Goal: Task Accomplishment & Management: Use online tool/utility

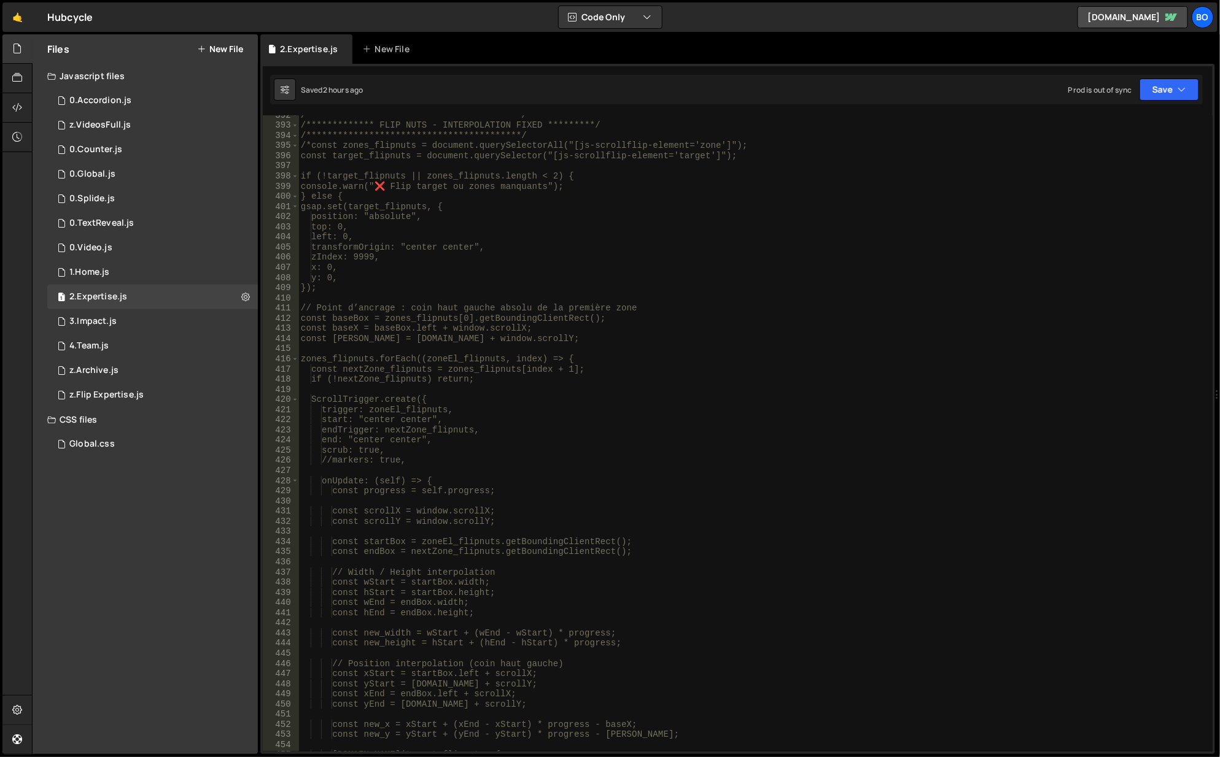
scroll to position [3978, 0]
click at [573, 137] on div "**********" at bounding box center [753, 439] width 910 height 658
type textarea "**********"
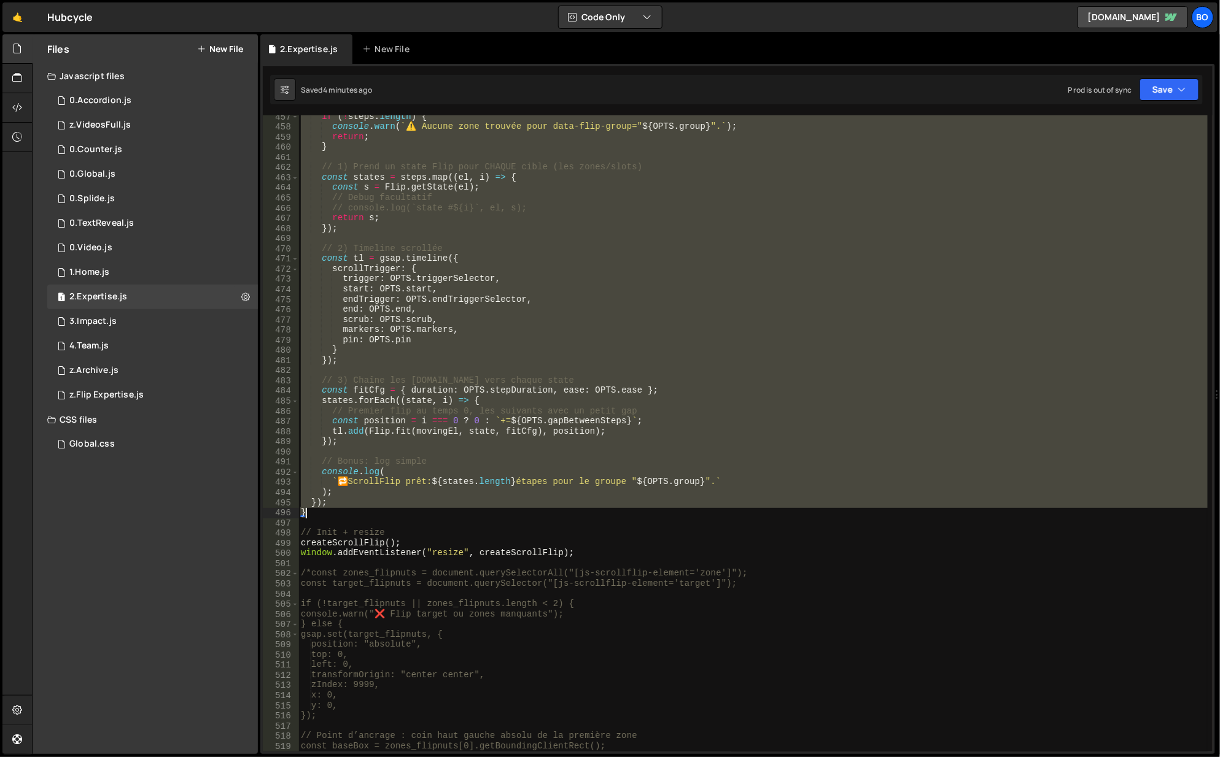
scroll to position [4710, 0]
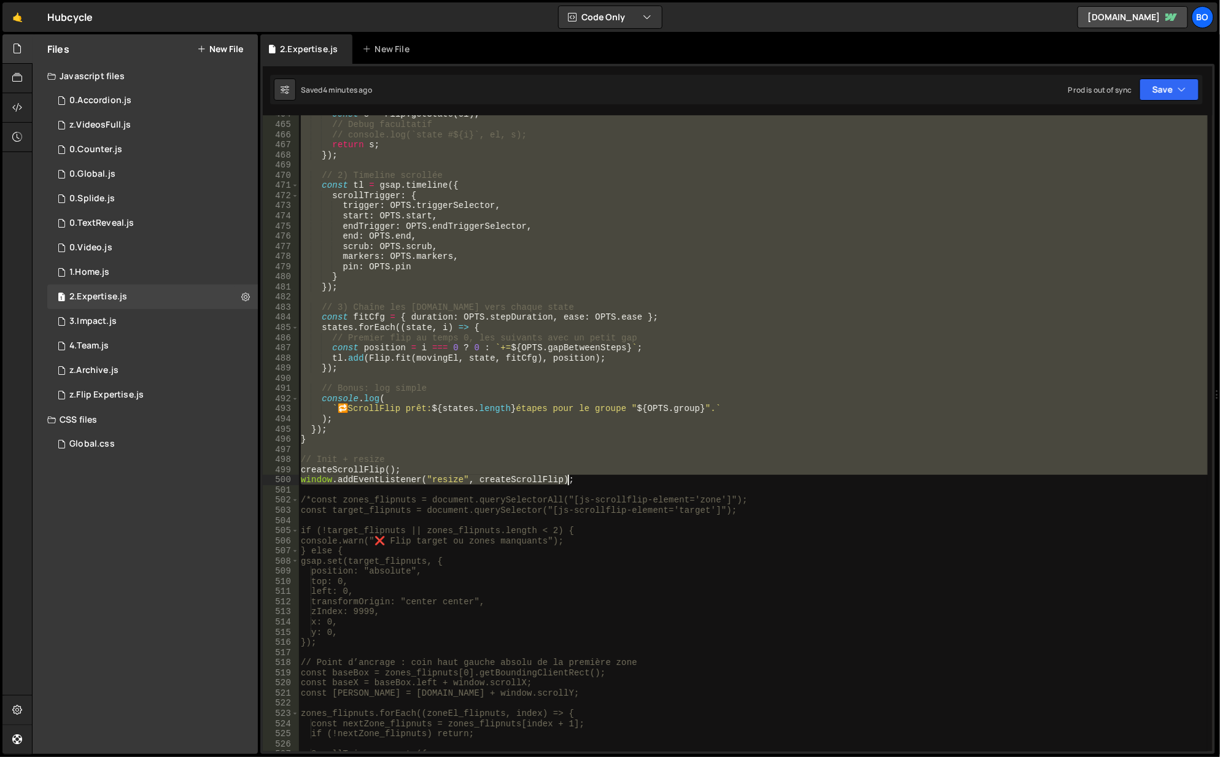
drag, startPoint x: 301, startPoint y: 334, endPoint x: 621, endPoint y: 482, distance: 351.8
click at [621, 482] on div "const s = Flip . getState ( el ) ; // Debug facultatif // console.log(`state #$…" at bounding box center [753, 438] width 910 height 658
type textarea "createScrollFlip(); window.addEventListener("resize", createScrollFlip);"
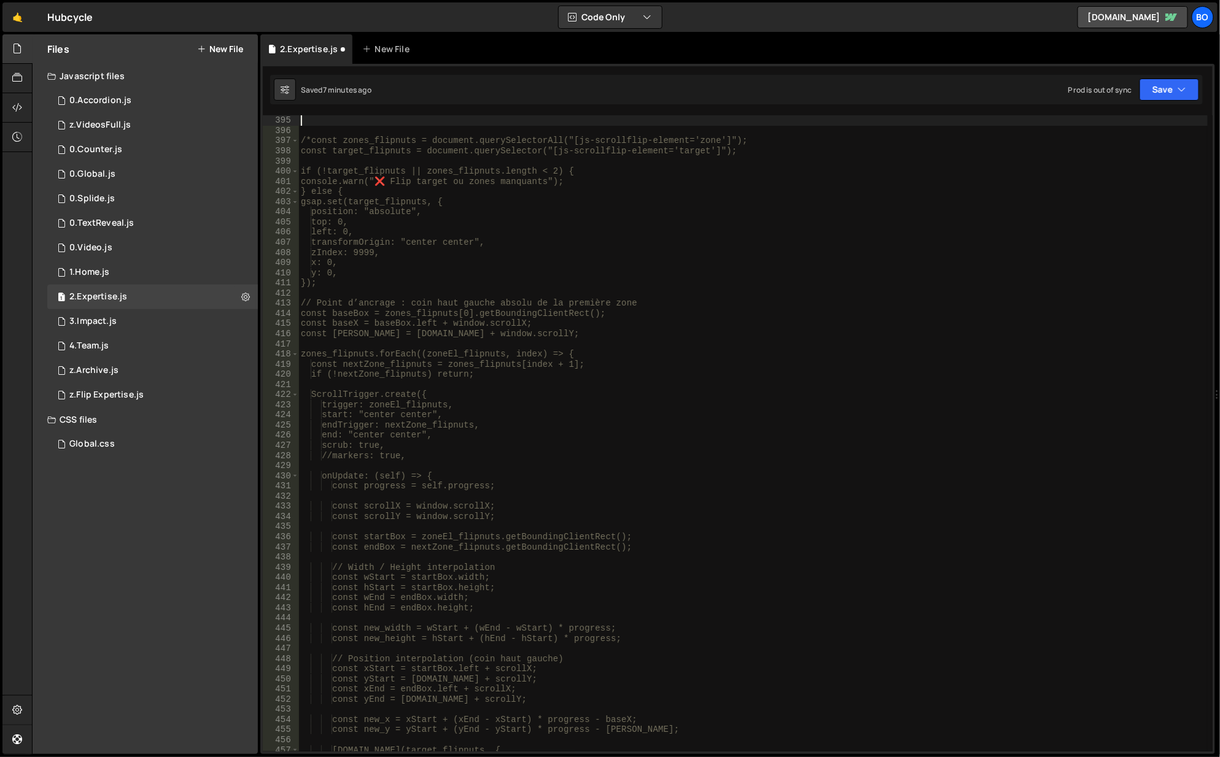
scroll to position [4003, 0]
paste textarea "window.addEventListener("resize", createScrollFlip);"
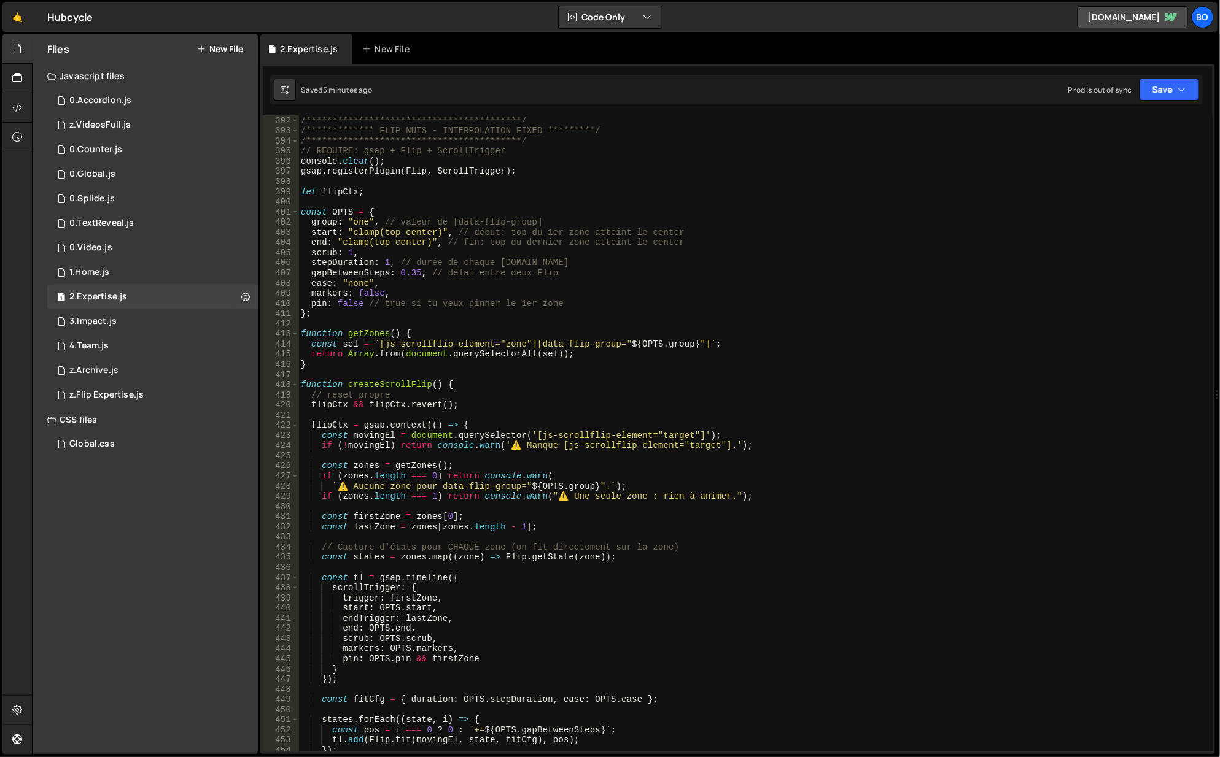
scroll to position [4009, 0]
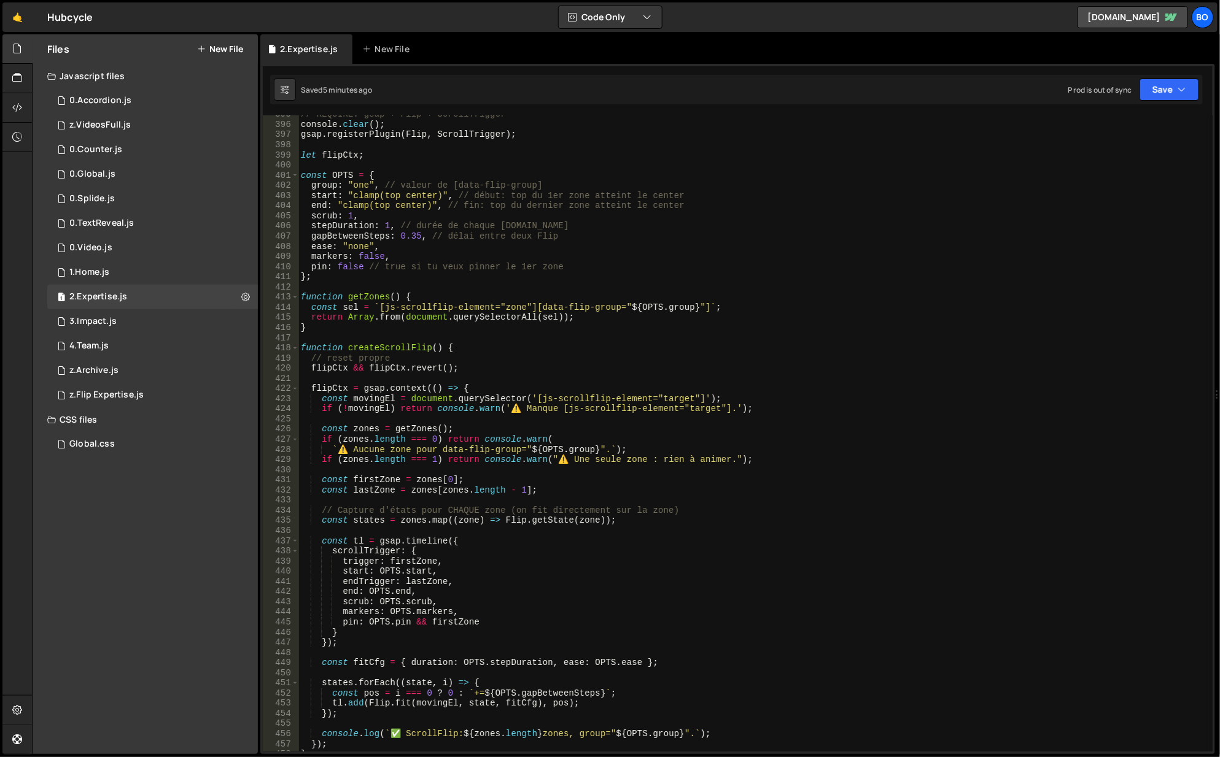
click at [312, 217] on div "// REQUIRE: gsap + Flip + ScrollTrigger console . clear ( ) ; gsap . registerPl…" at bounding box center [753, 438] width 910 height 658
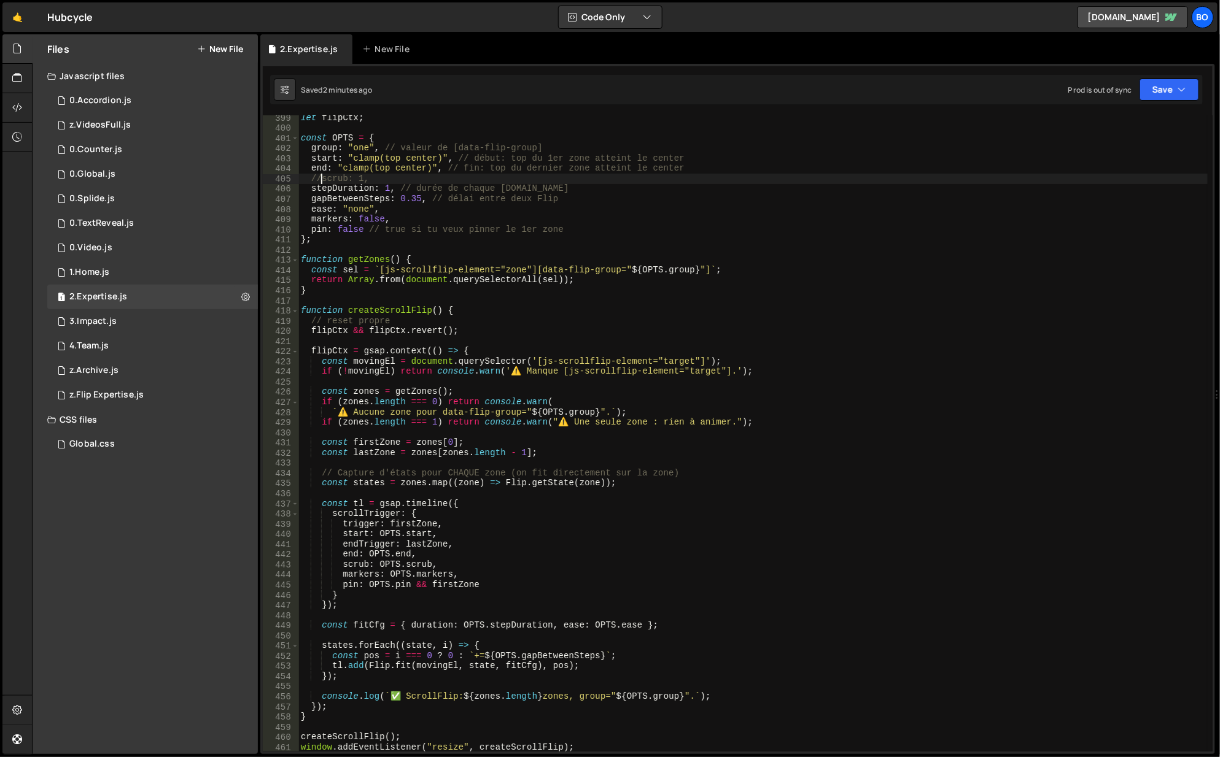
scroll to position [4046, 0]
click at [557, 668] on div "let flipCtx ; const OPTS = { group : "one" , // valeur de [data-flip-group] sta…" at bounding box center [753, 442] width 910 height 658
click at [1156, 94] on button "Save" at bounding box center [1169, 90] width 60 height 22
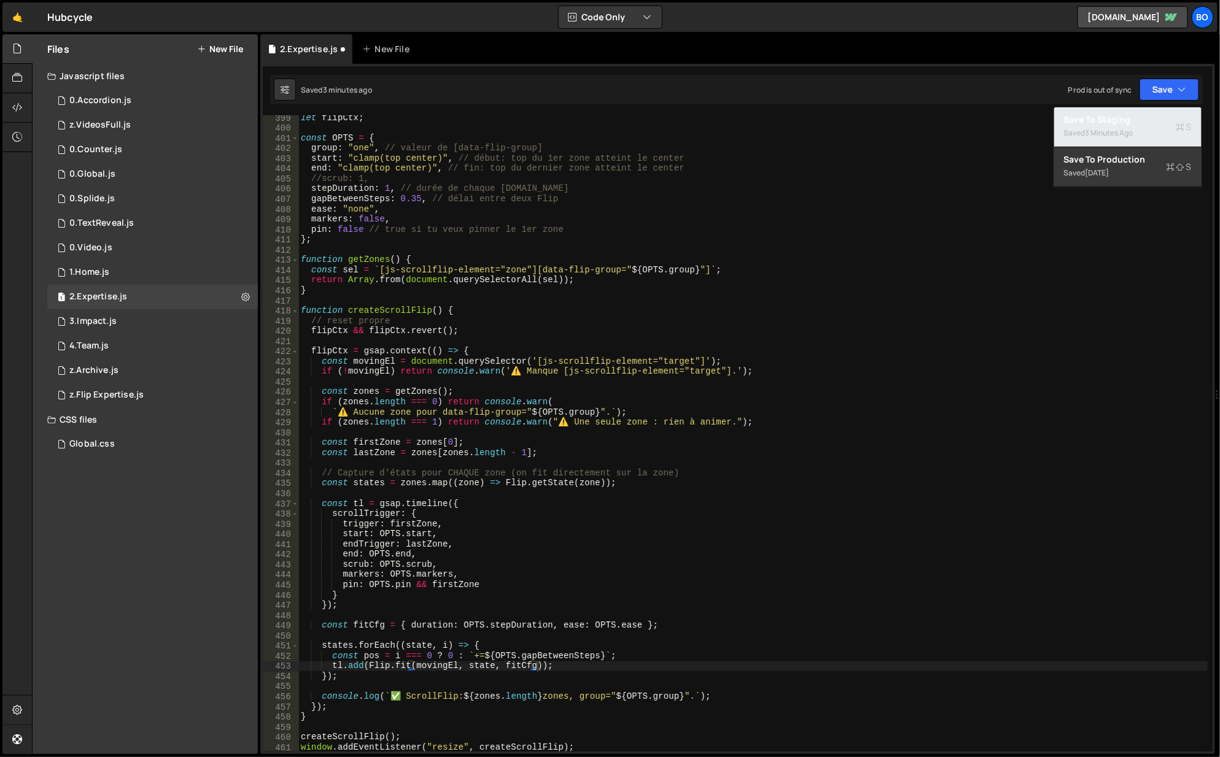
click at [1094, 122] on div "Save to Staging S" at bounding box center [1128, 120] width 128 height 12
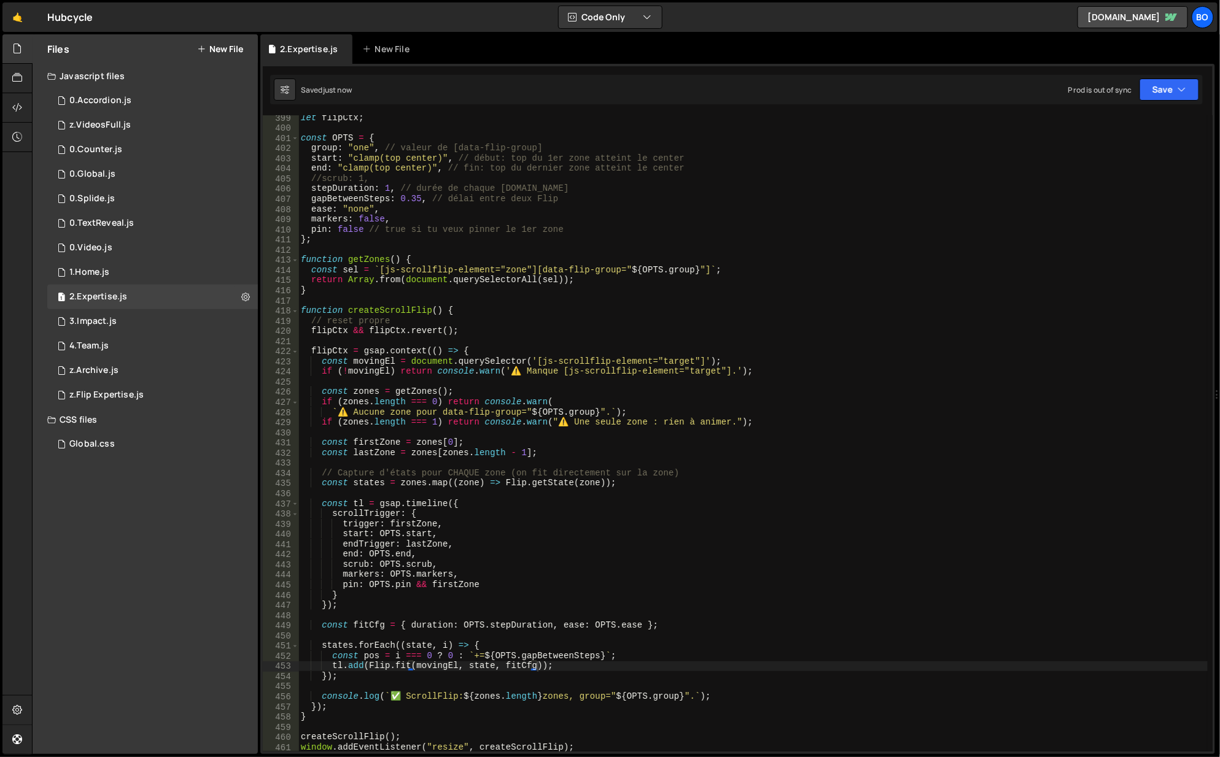
click at [318, 174] on div "let flipCtx ; const OPTS = { group : "one" , // valeur de [data-flip-group] sta…" at bounding box center [753, 442] width 910 height 658
click at [349, 177] on div "let flipCtx ; const OPTS = { group : "one" , // valeur de [data-flip-group] sta…" at bounding box center [753, 442] width 910 height 658
click at [1162, 95] on button "Save" at bounding box center [1169, 90] width 60 height 22
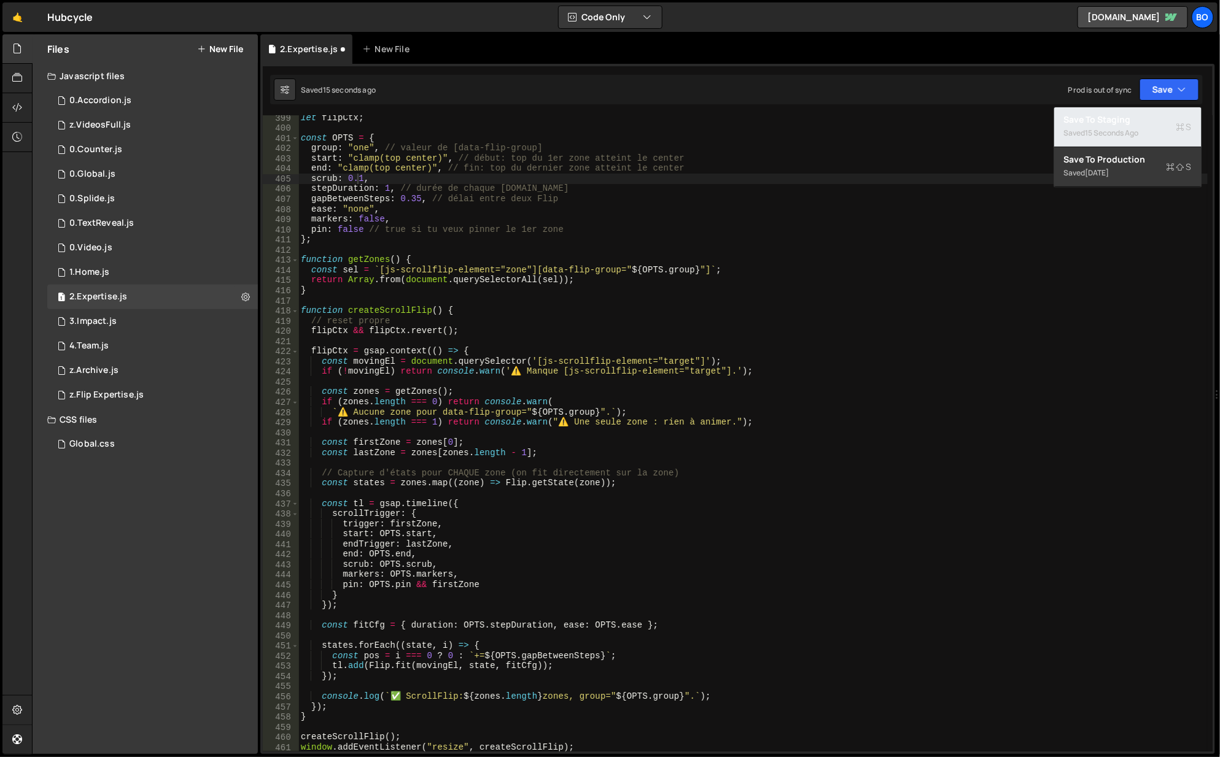
click at [1097, 120] on div "Save to Staging S" at bounding box center [1128, 120] width 128 height 12
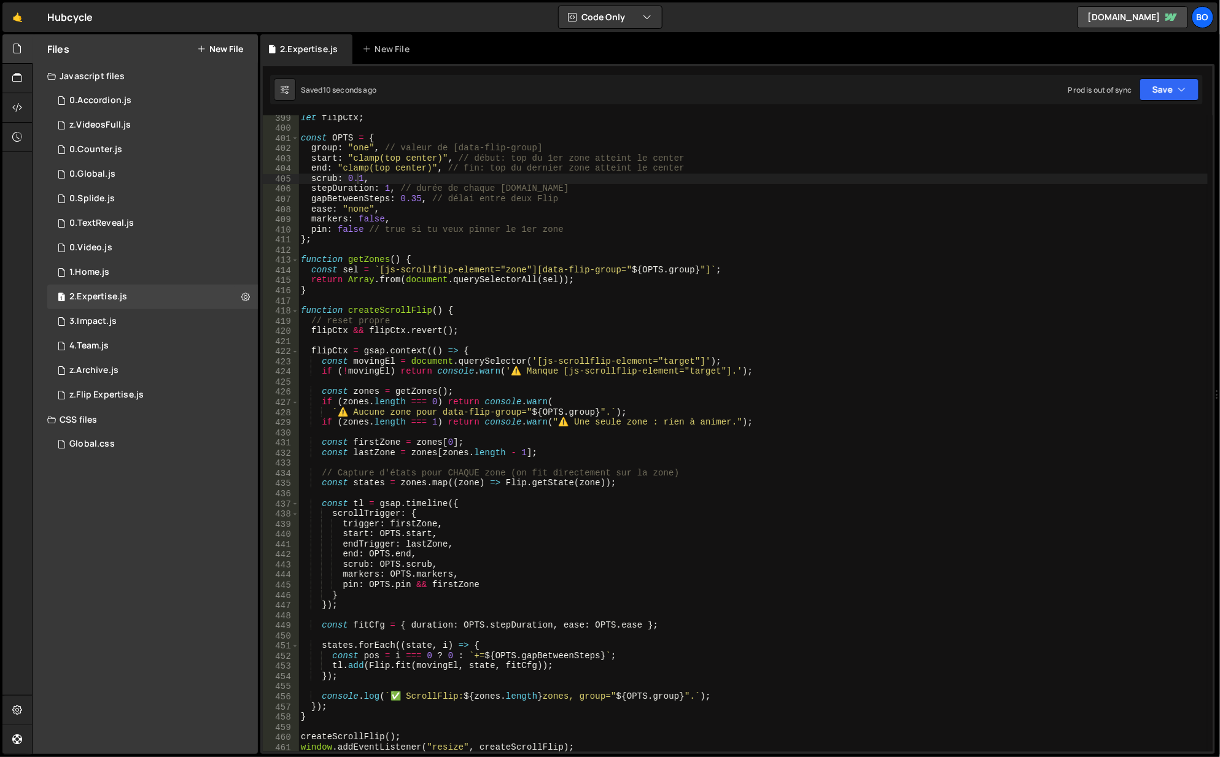
click at [412, 200] on div "let flipCtx ; const OPTS = { group : "one" , // valeur de [data-flip-group] sta…" at bounding box center [753, 442] width 910 height 658
click at [1161, 84] on button "Save" at bounding box center [1169, 90] width 60 height 22
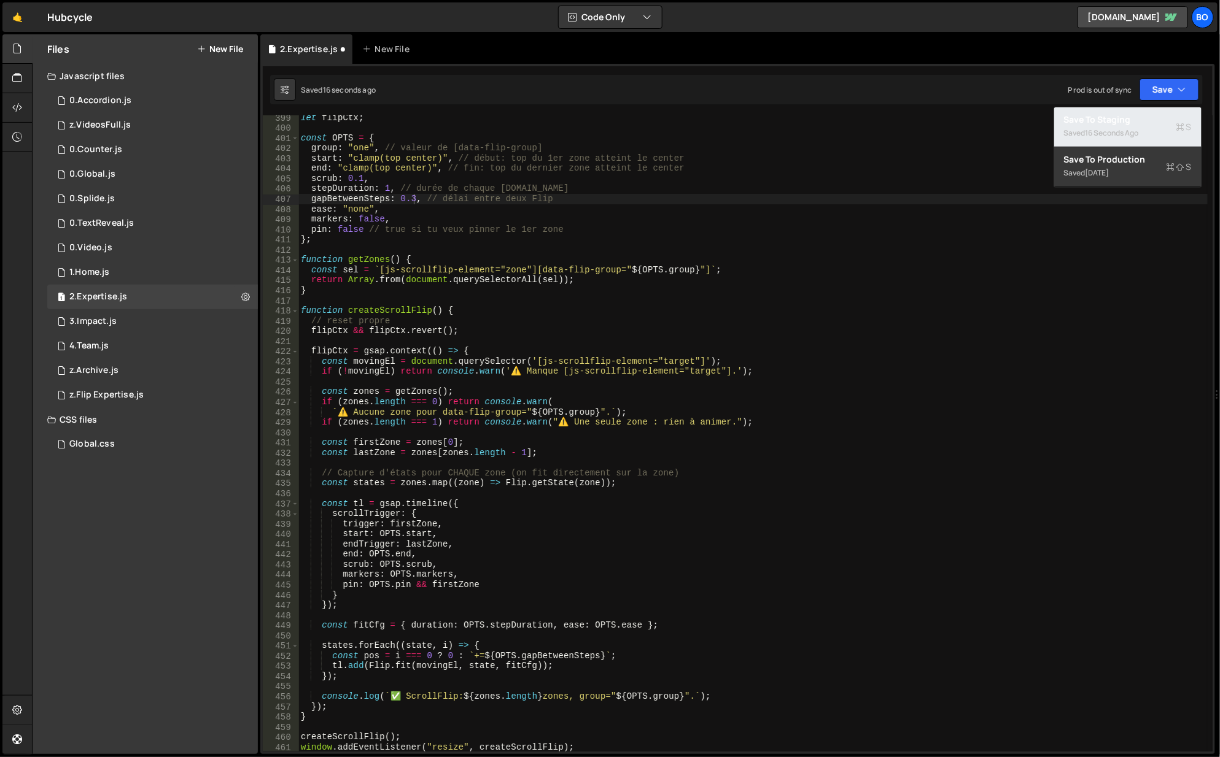
click at [1126, 121] on div "Save to Staging S" at bounding box center [1128, 120] width 128 height 12
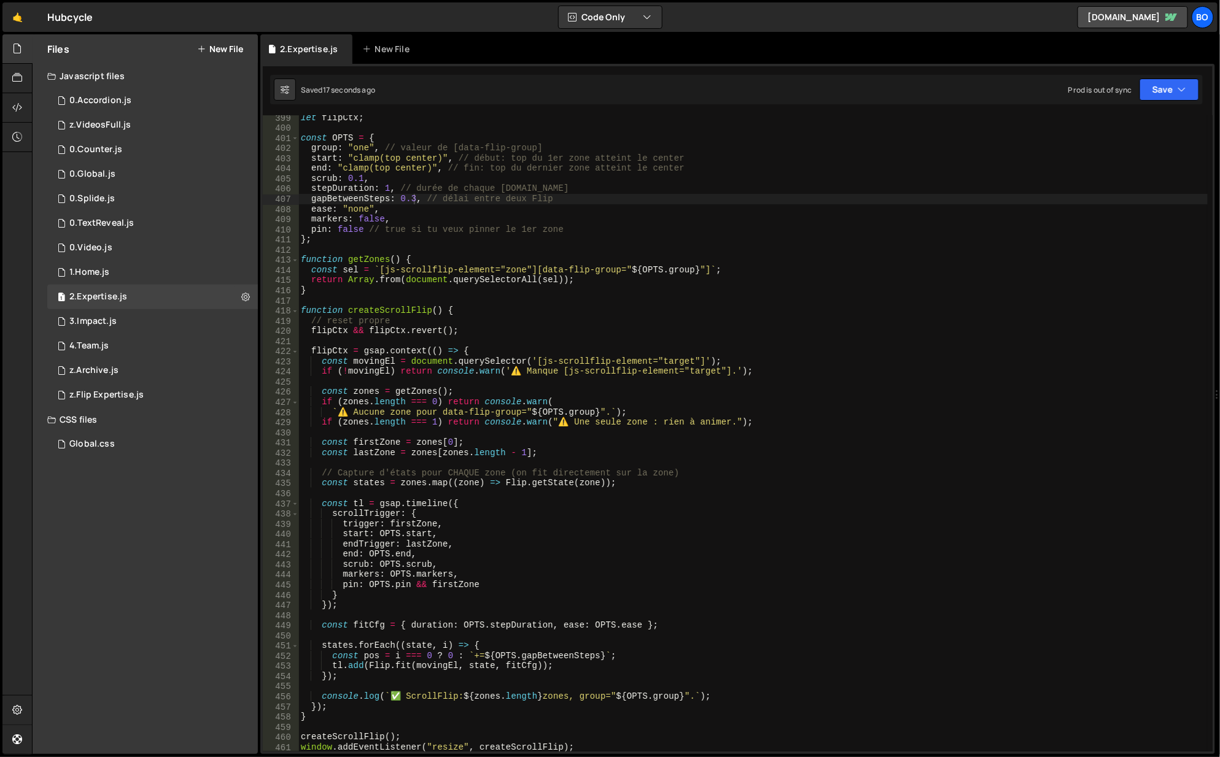
click at [591, 446] on div "let flipCtx ; const OPTS = { group : "one" , // valeur de [data-flip-group] sta…" at bounding box center [753, 442] width 910 height 658
click at [602, 454] on div "let flipCtx ; const OPTS = { group : "one" , // valeur de [data-flip-group] sta…" at bounding box center [753, 442] width 910 height 658
type textarea "const lastZone = zones[zones.length - 1];"
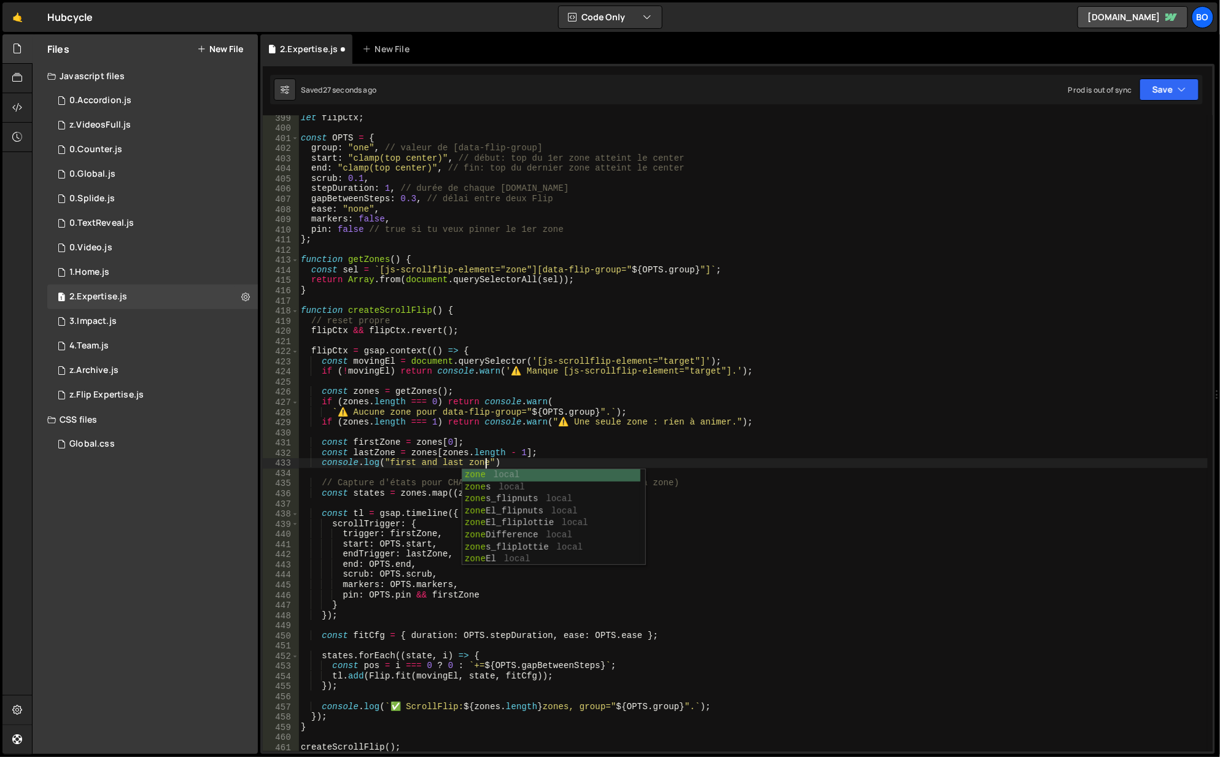
scroll to position [0, 13]
type textarea "console.log("first and last zones :")"
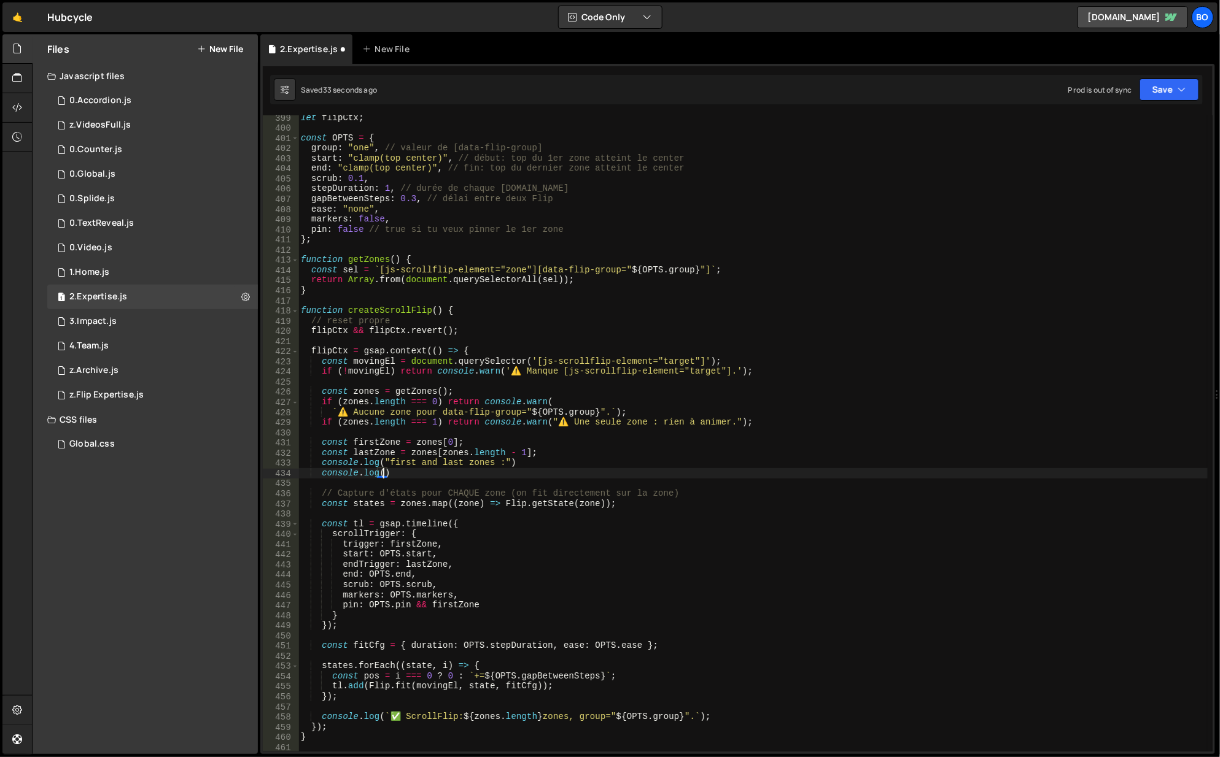
scroll to position [0, 5]
type textarea "console.log(firstZone)"
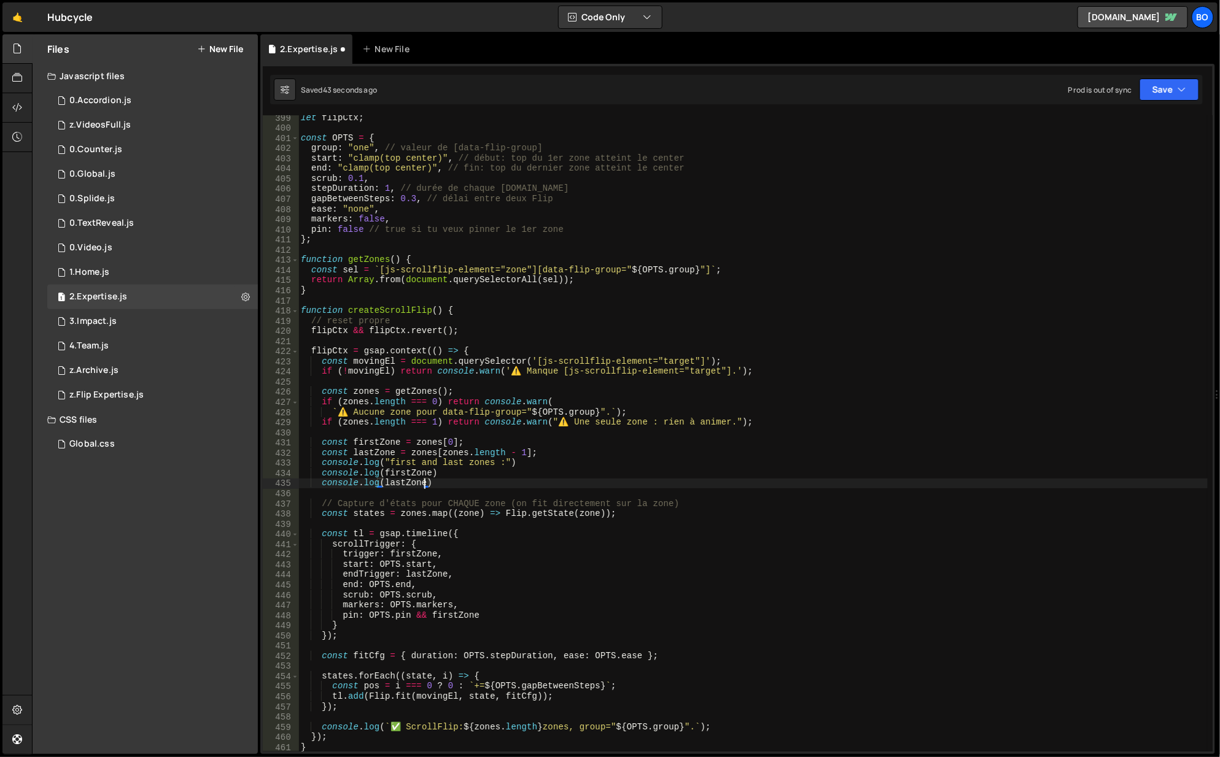
scroll to position [0, 8]
click at [1192, 85] on button "Save" at bounding box center [1169, 90] width 60 height 22
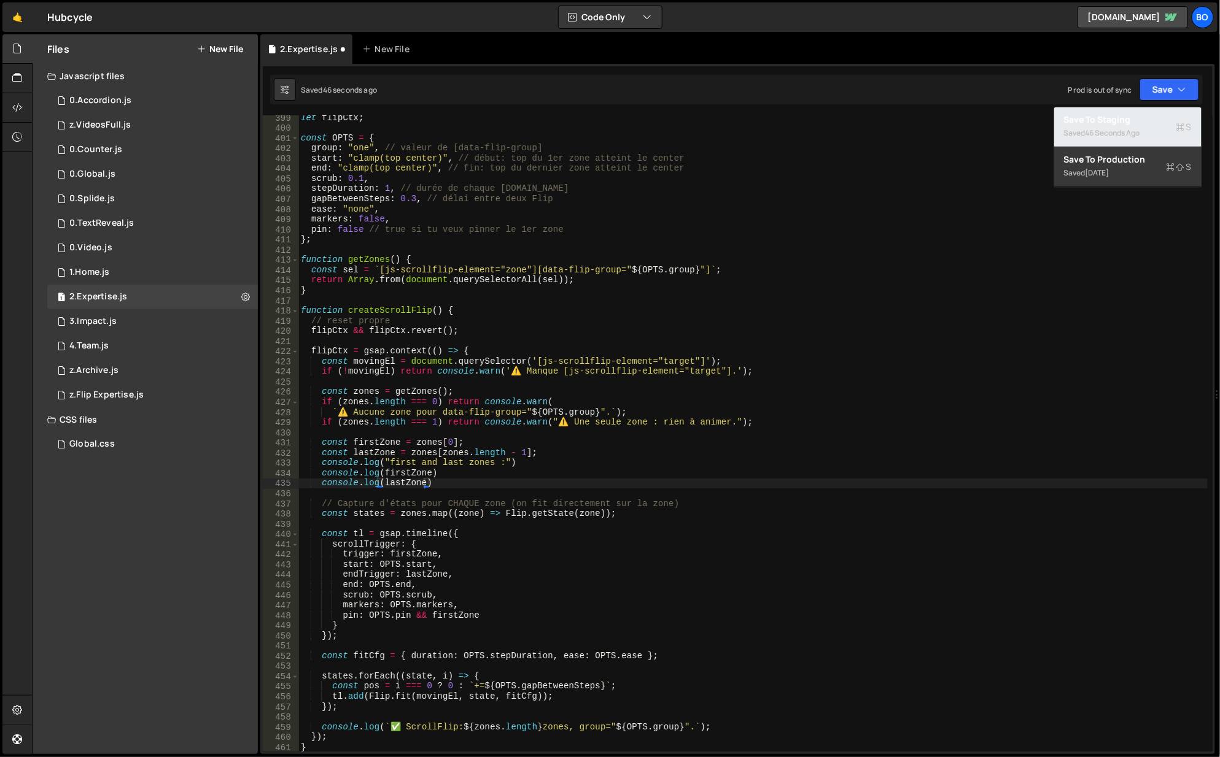
click at [1094, 115] on div "Save to Staging S" at bounding box center [1128, 120] width 128 height 12
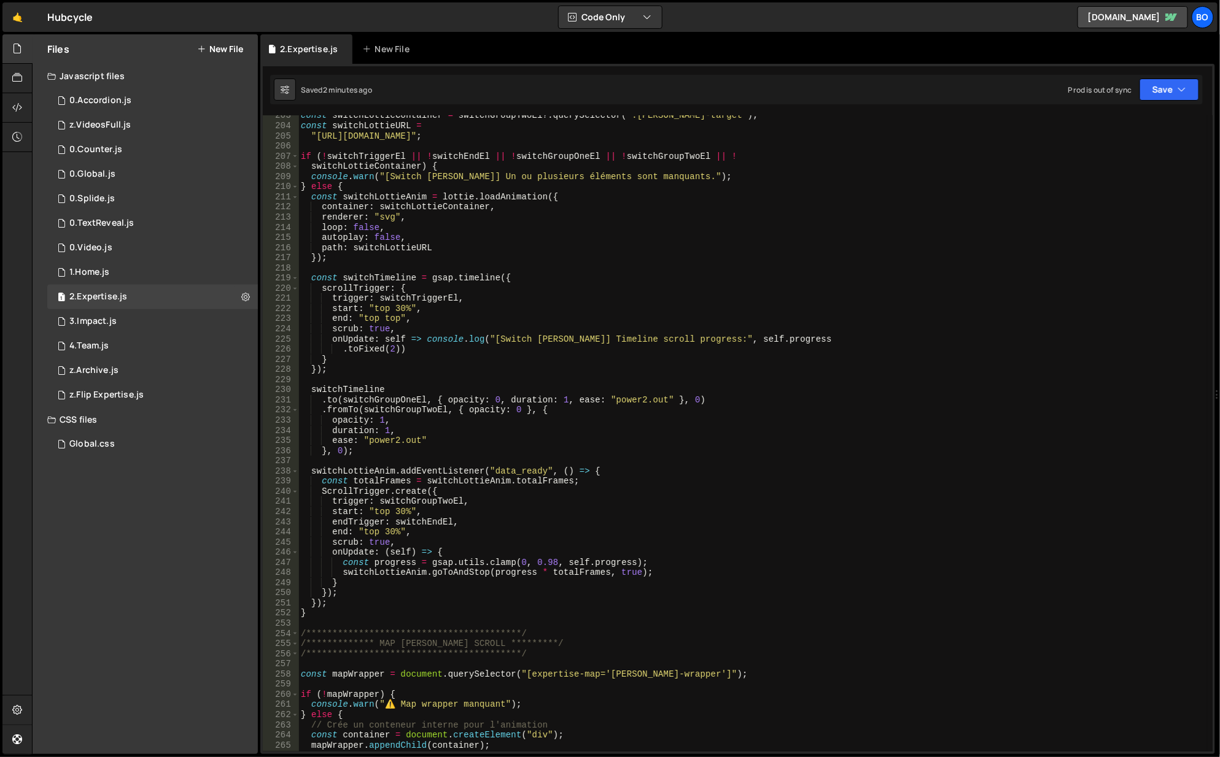
scroll to position [2057, 0]
click at [422, 338] on div "const switchLottieContainer = switchGroupTwoEl ?. querySelector ( ".[PERSON_NAM…" at bounding box center [753, 439] width 910 height 658
click at [333, 340] on div "const switchLottieContainer = switchGroupTwoEl ?. querySelector ( ".[PERSON_NAM…" at bounding box center [753, 439] width 910 height 658
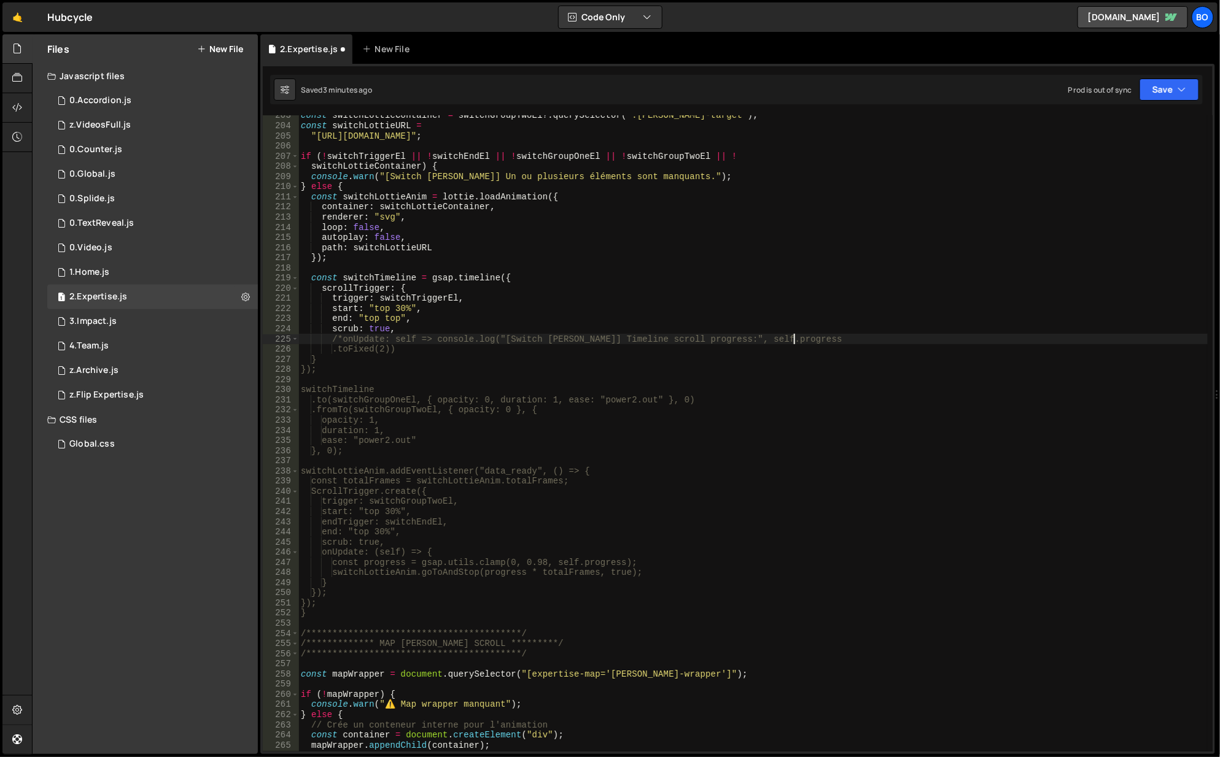
click at [805, 336] on div "const switchLottieContainer = switchGroupTwoEl ?. querySelector ( ".[PERSON_NAM…" at bounding box center [753, 439] width 910 height 658
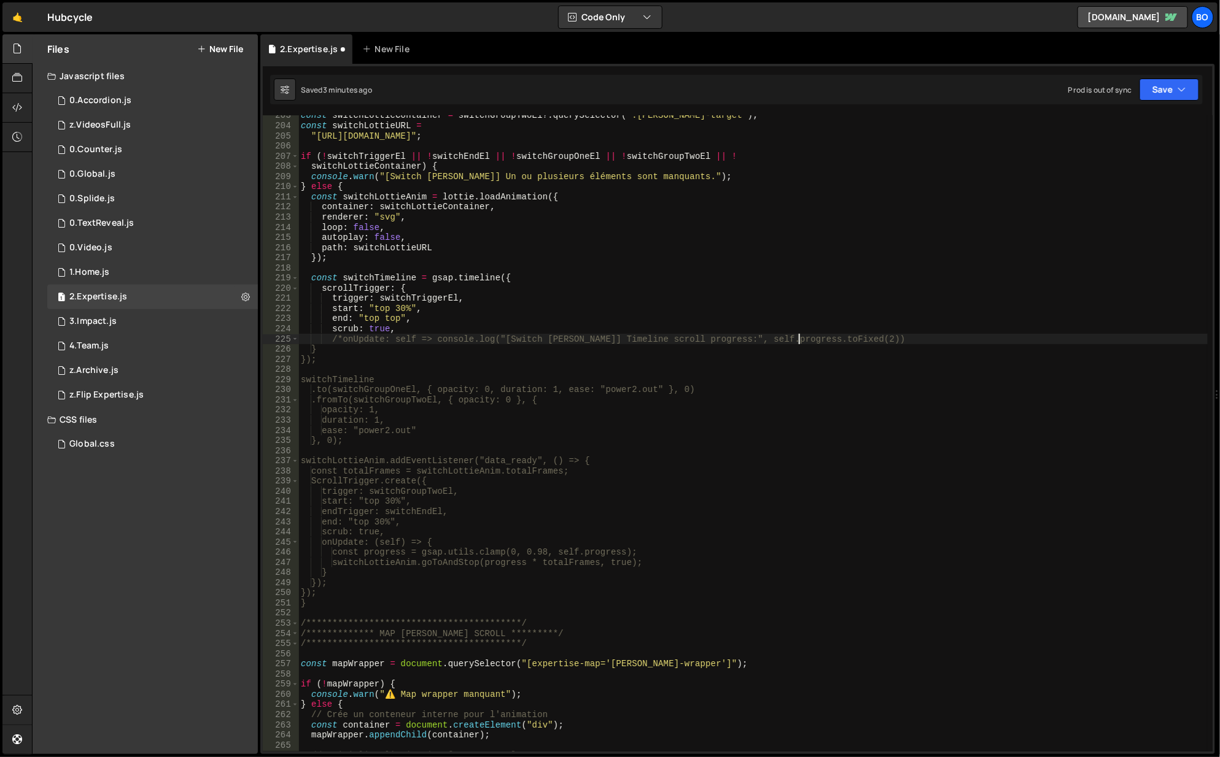
scroll to position [0, 35]
click at [883, 339] on div "const switchLottieContainer = switchGroupTwoEl ?. querySelector ( ".[PERSON_NAM…" at bounding box center [753, 439] width 910 height 658
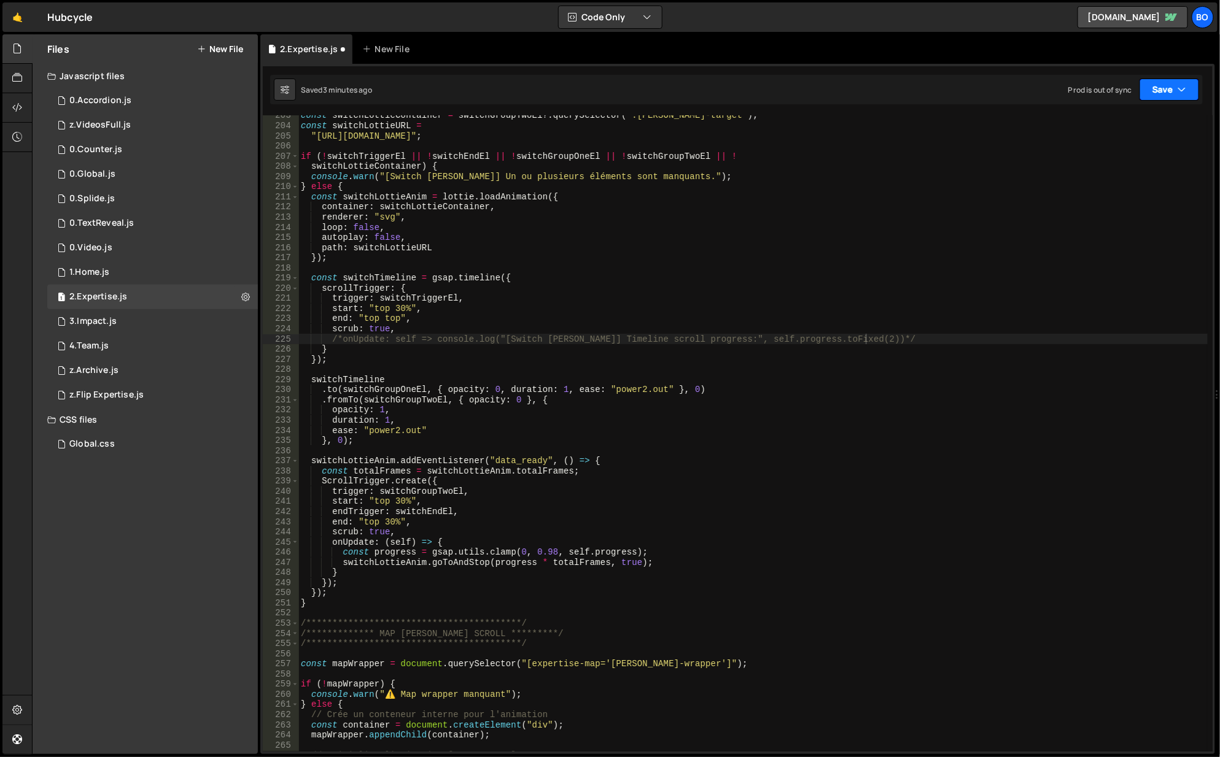
click at [1168, 96] on button "Save" at bounding box center [1169, 90] width 60 height 22
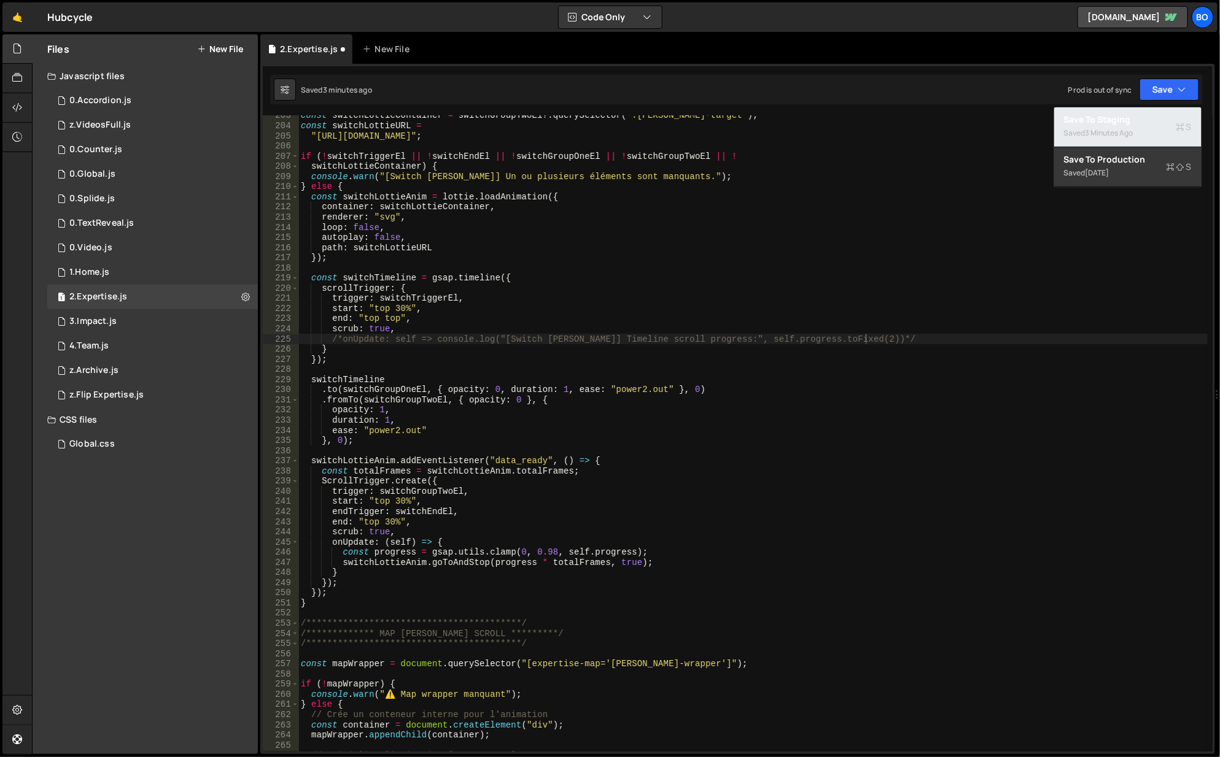
click at [1130, 115] on div "Save to Staging S" at bounding box center [1128, 120] width 128 height 12
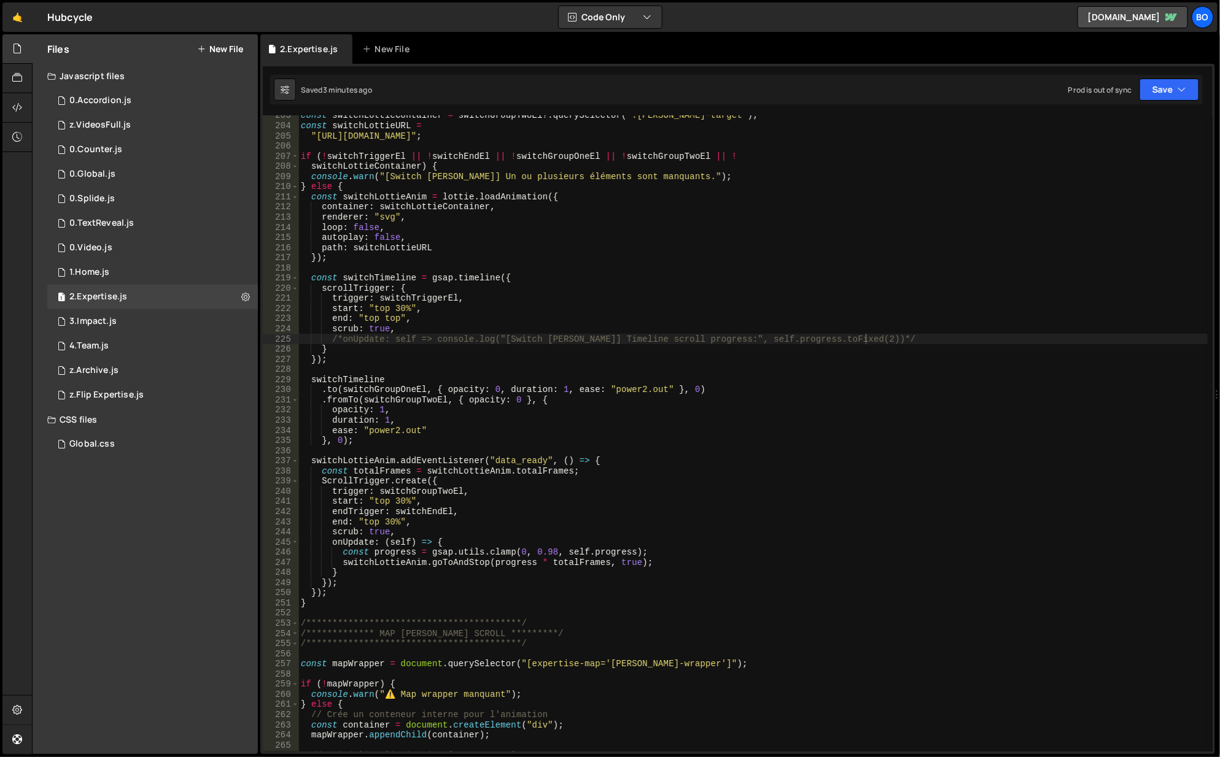
type textarea "ease: "power2.out""
click at [337, 429] on div "const switchLottieContainer = switchGroupTwoEl ?. querySelector ( ".[PERSON_NAM…" at bounding box center [753, 439] width 910 height 658
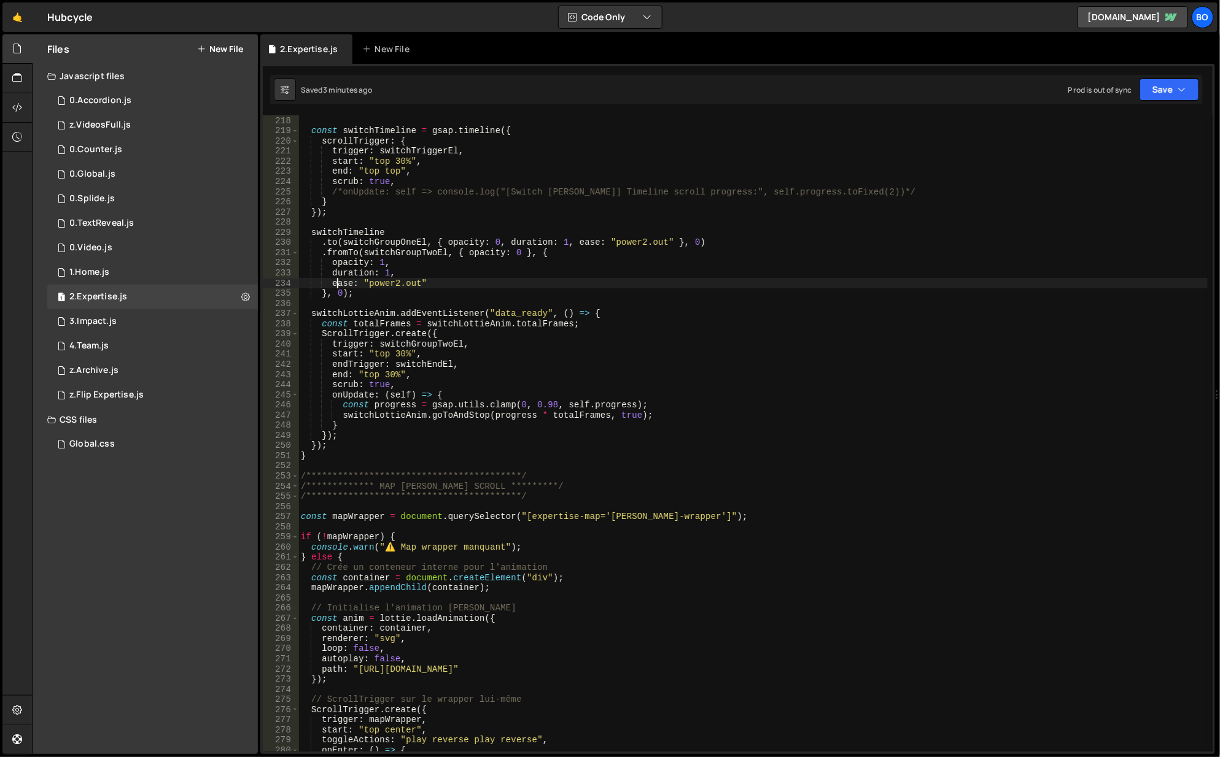
scroll to position [2388, 0]
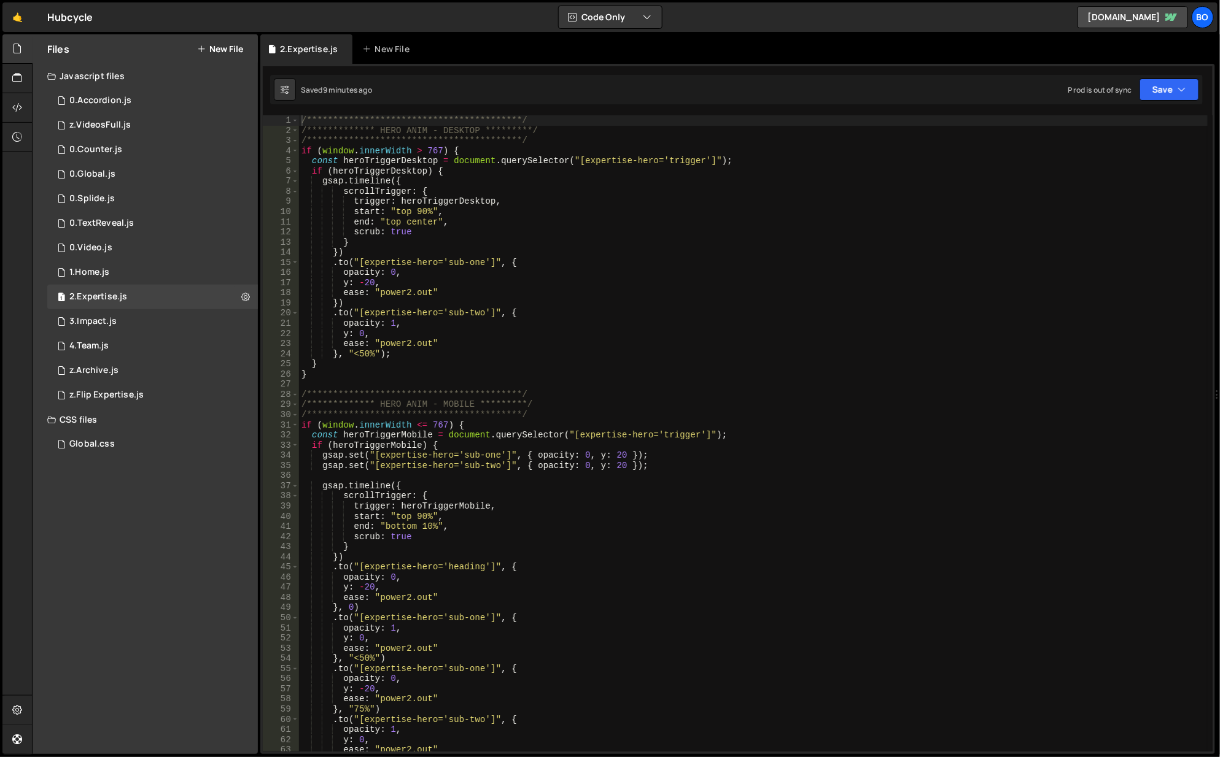
click at [859, 247] on div "**********" at bounding box center [754, 444] width 910 height 658
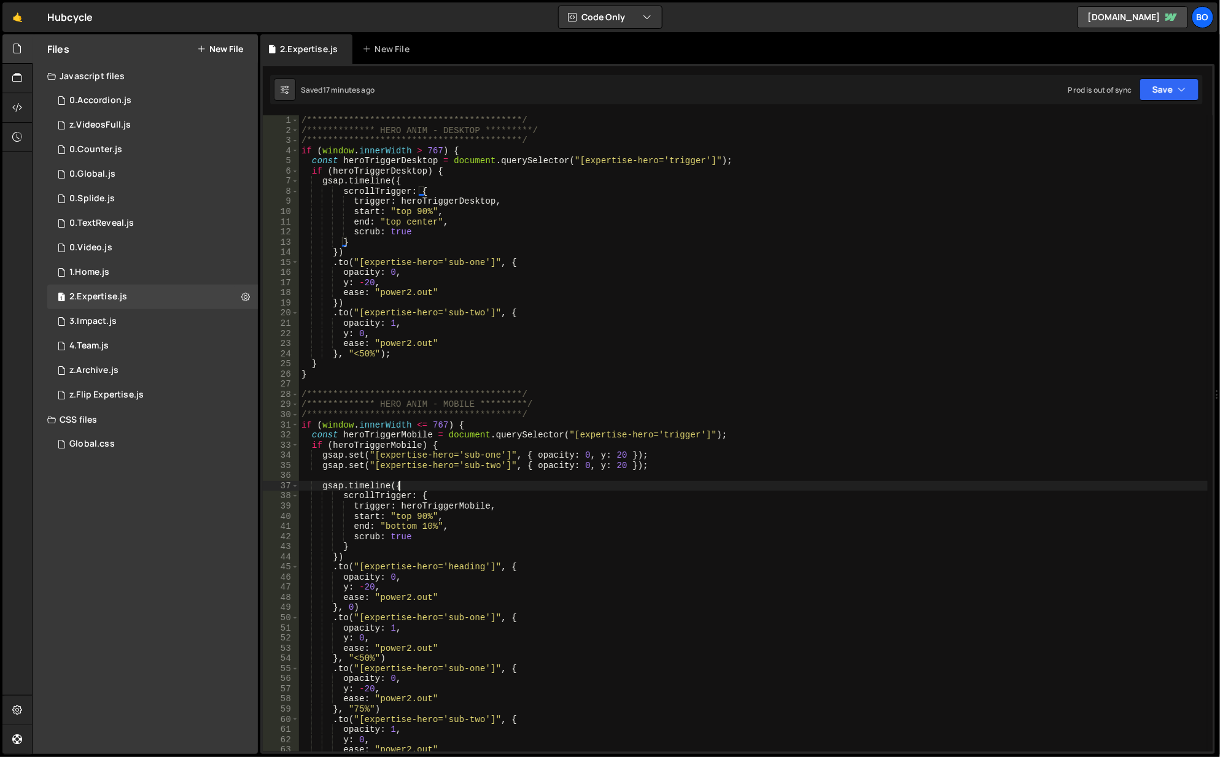
click at [592, 484] on div "**********" at bounding box center [754, 444] width 910 height 658
click at [303, 123] on div "**********" at bounding box center [754, 444] width 910 height 658
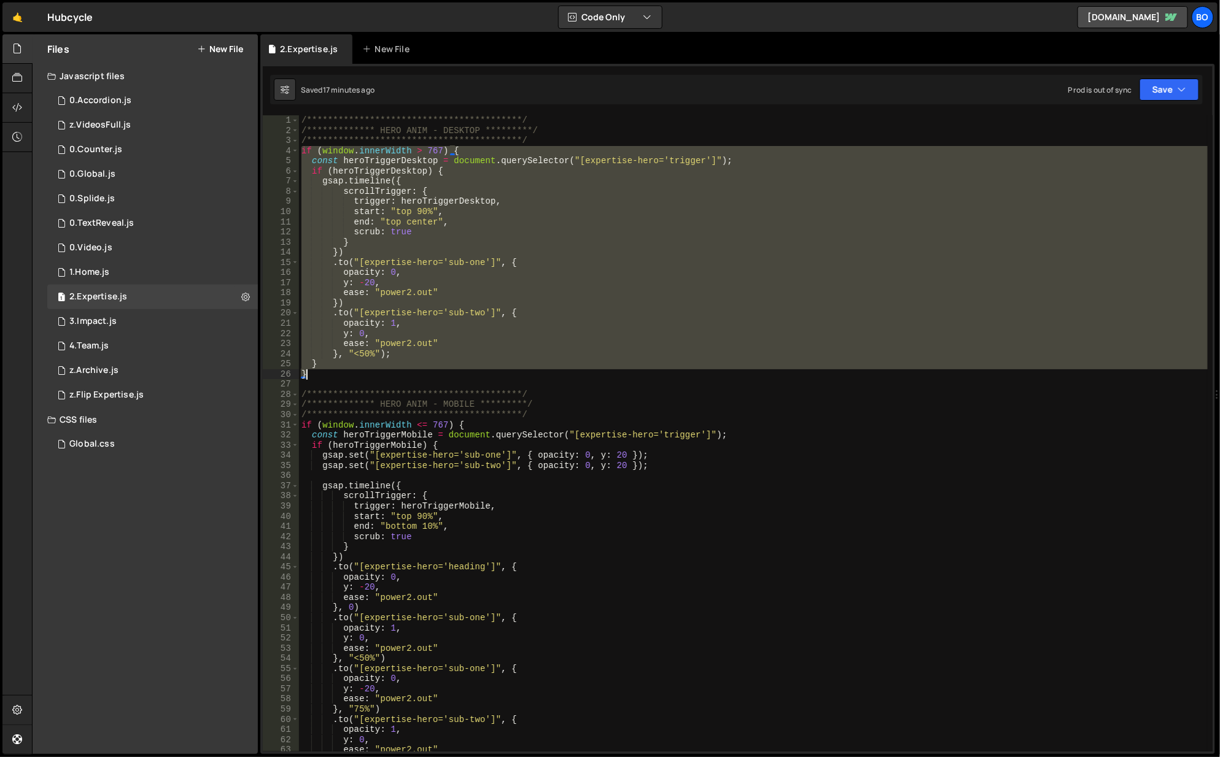
drag, startPoint x: 303, startPoint y: 153, endPoint x: 383, endPoint y: 370, distance: 231.1
click at [382, 370] on div "**********" at bounding box center [754, 444] width 910 height 658
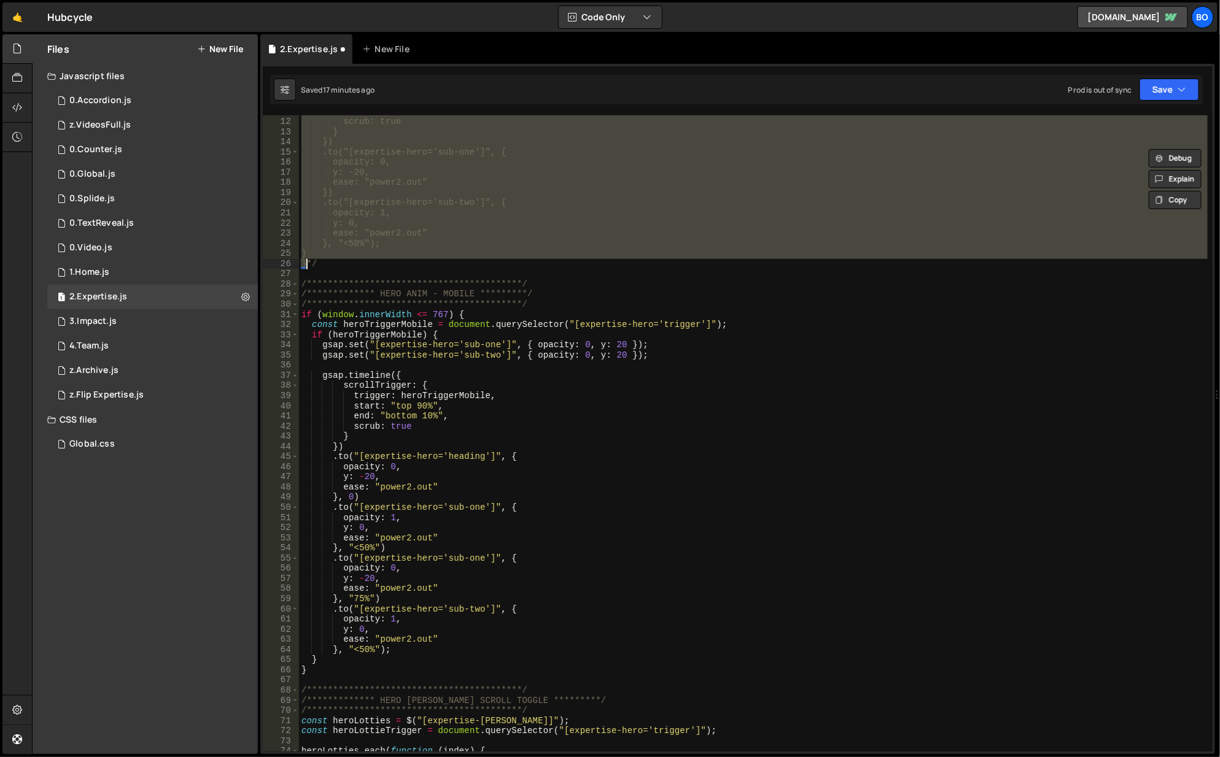
scroll to position [110, 0]
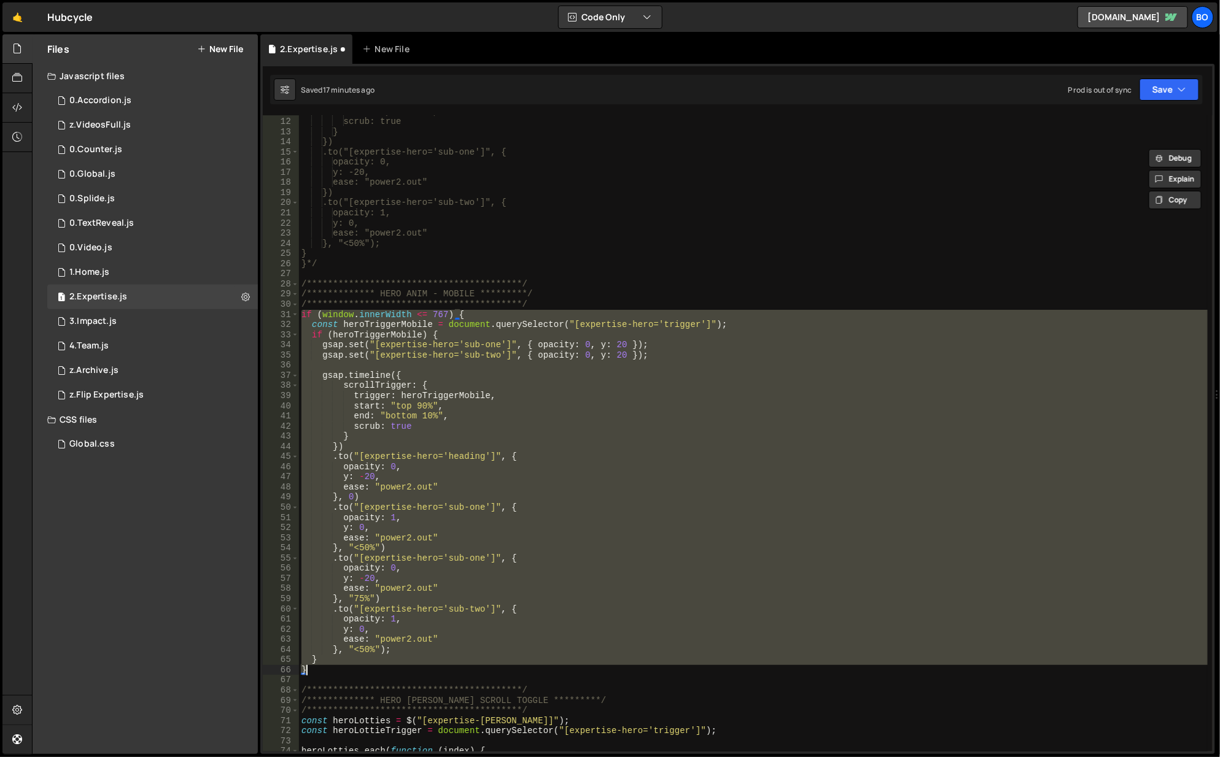
drag, startPoint x: 301, startPoint y: 316, endPoint x: 385, endPoint y: 675, distance: 368.2
click at [385, 675] on div "**********" at bounding box center [754, 436] width 910 height 658
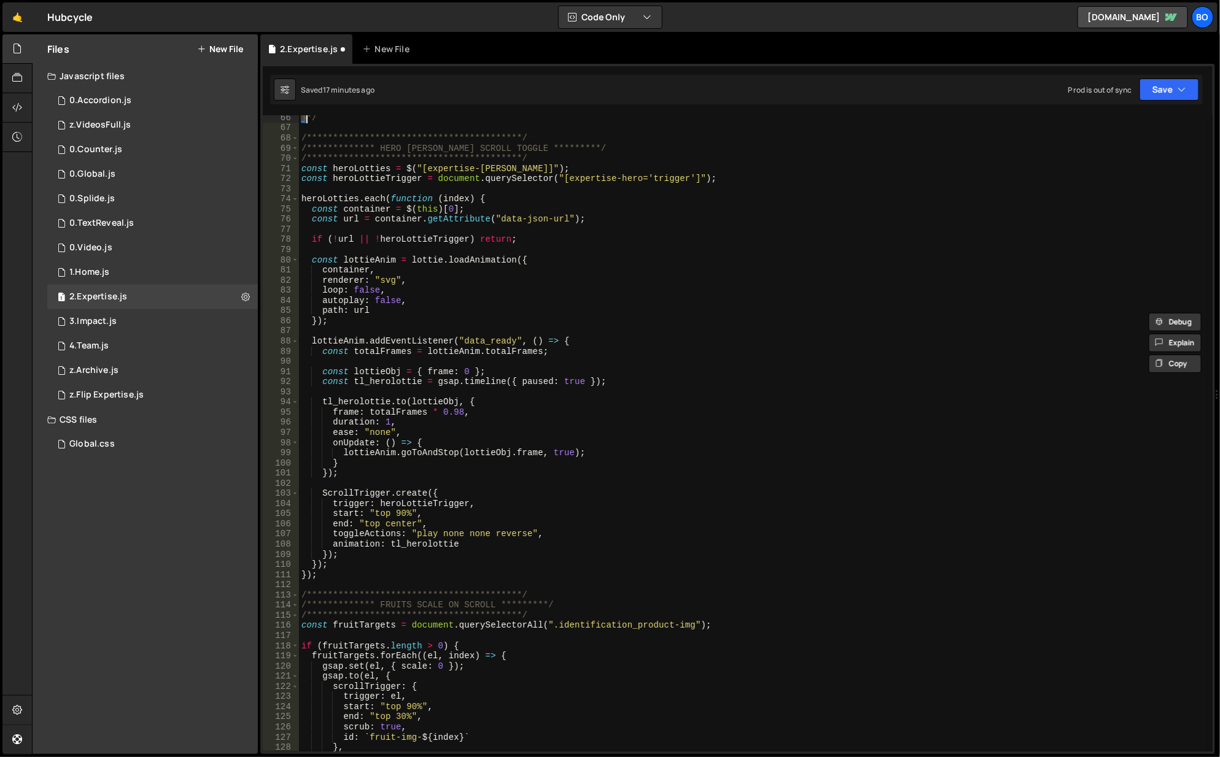
scroll to position [663, 0]
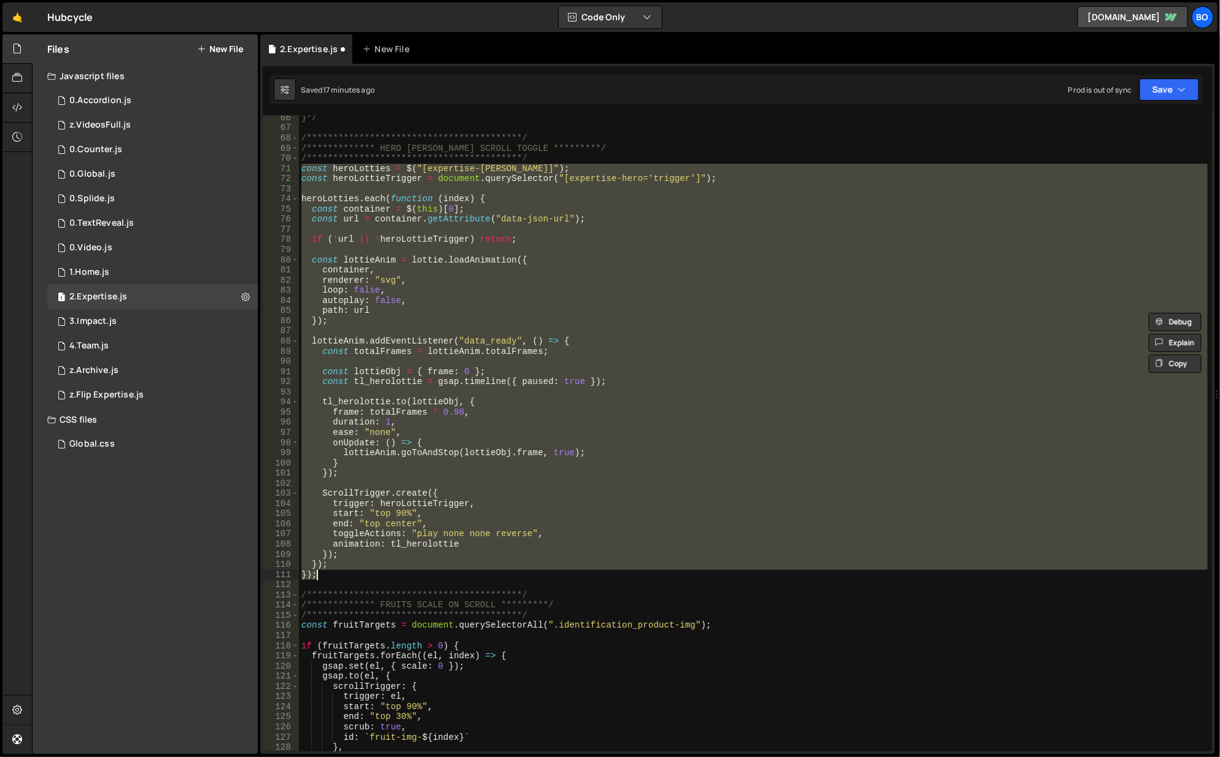
drag, startPoint x: 303, startPoint y: 166, endPoint x: 379, endPoint y: 575, distance: 416.0
click at [379, 575] on div "**********" at bounding box center [754, 442] width 910 height 658
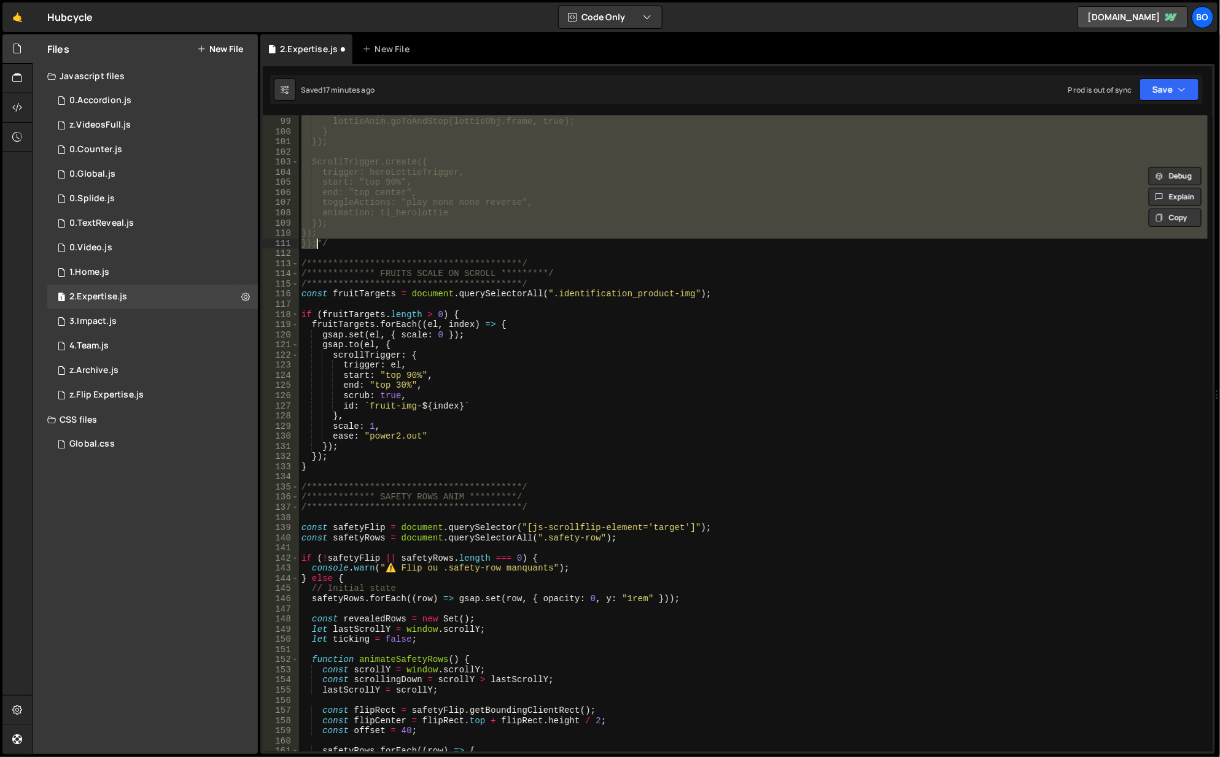
scroll to position [994, 0]
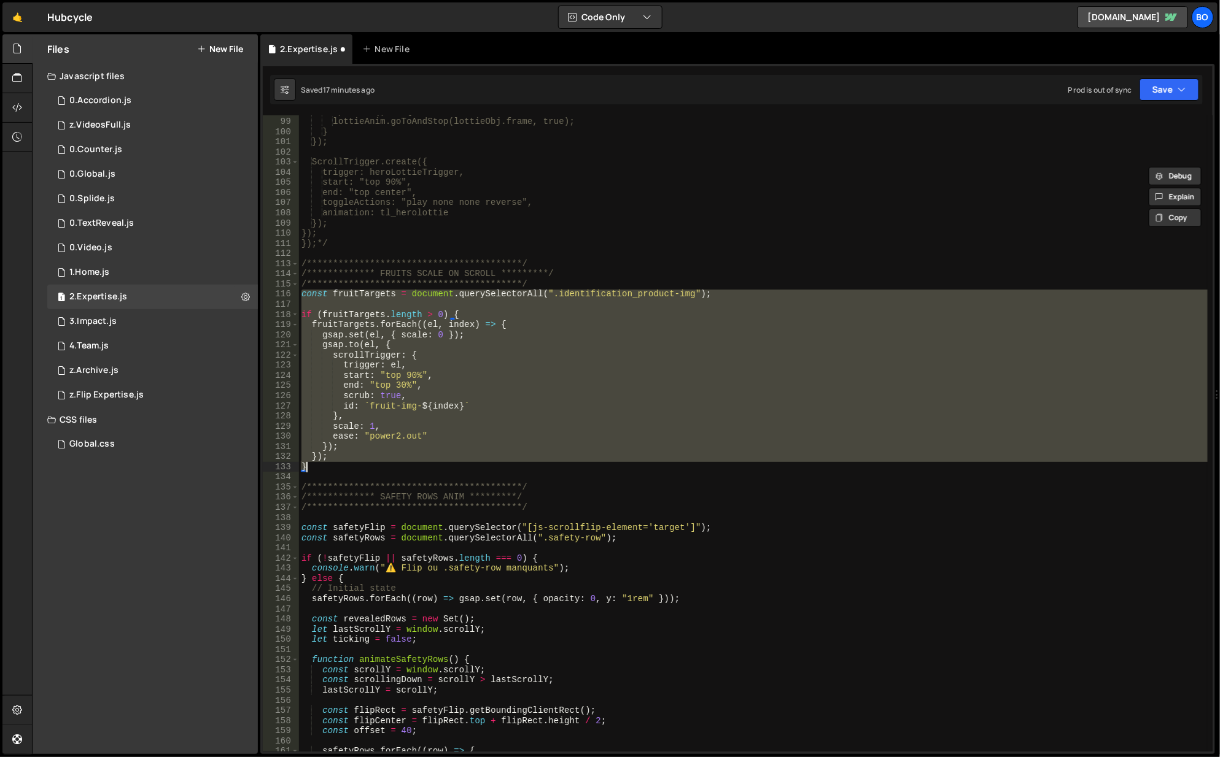
drag, startPoint x: 299, startPoint y: 293, endPoint x: 347, endPoint y: 469, distance: 182.6
click at [347, 469] on div "**********" at bounding box center [754, 436] width 910 height 658
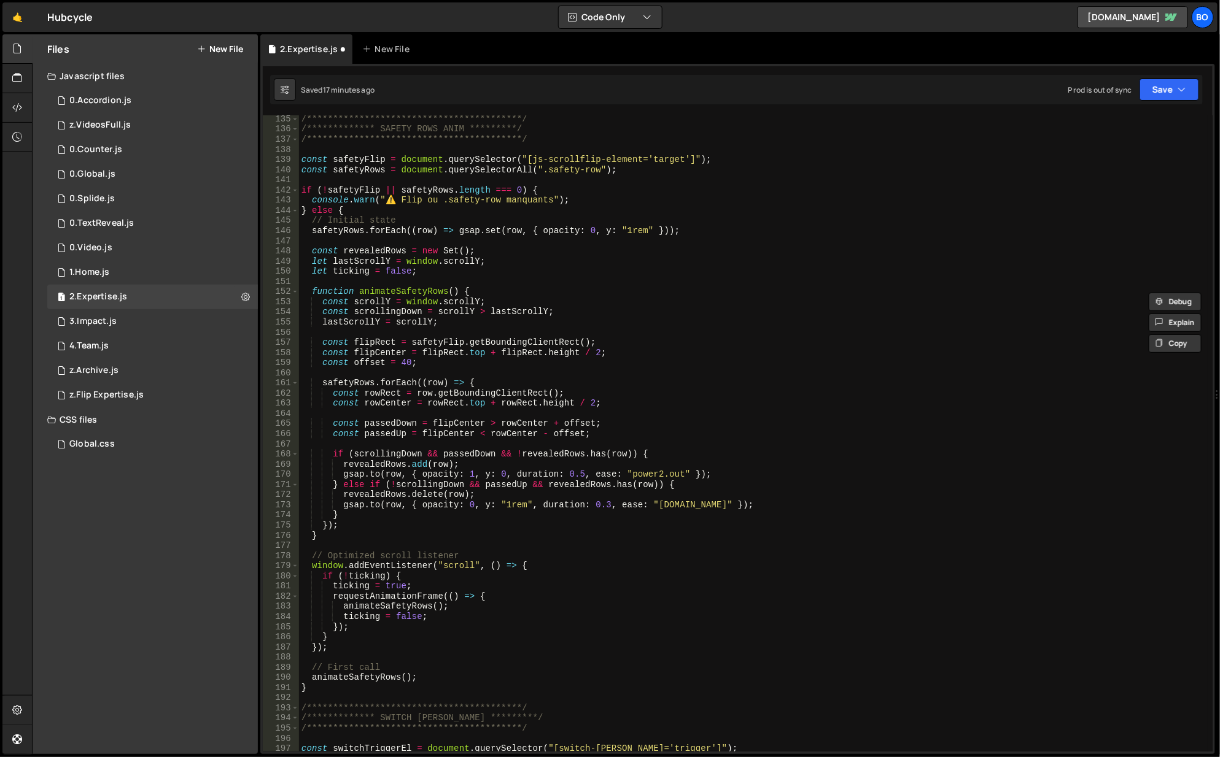
scroll to position [1363, 0]
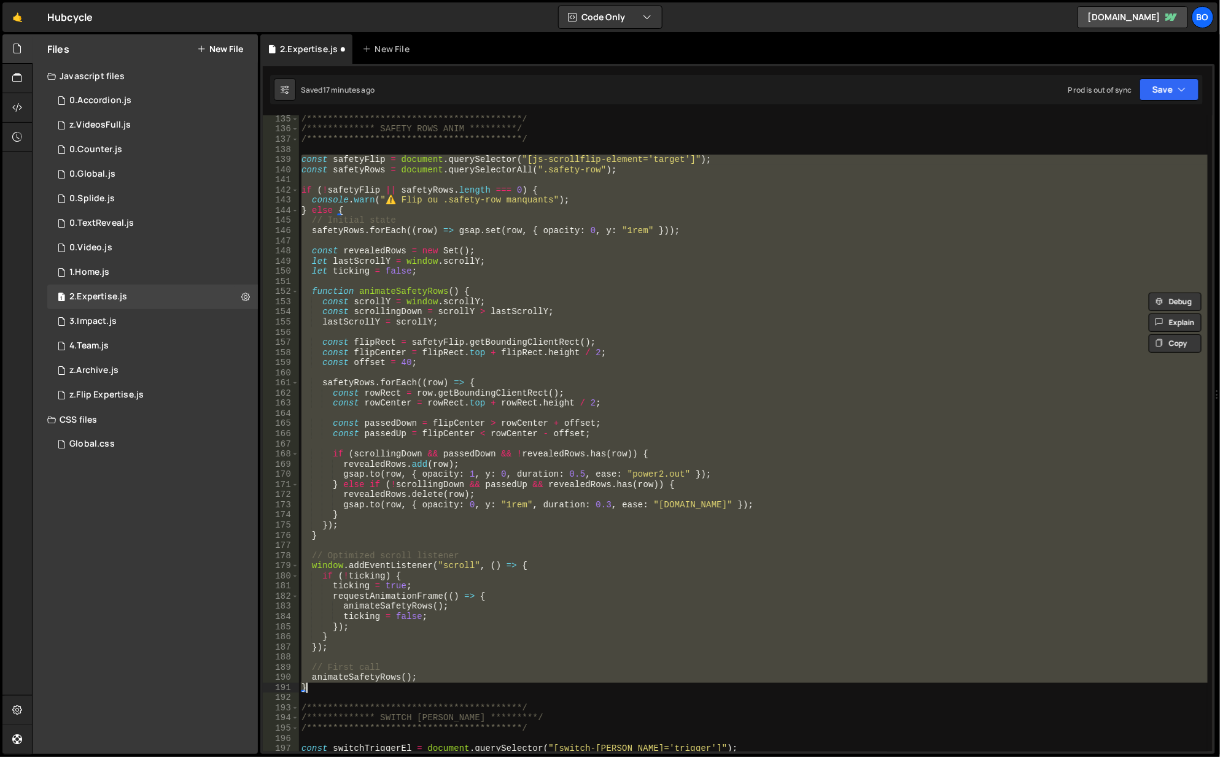
drag, startPoint x: 300, startPoint y: 161, endPoint x: 457, endPoint y: 688, distance: 549.6
click at [457, 688] on div "**********" at bounding box center [754, 443] width 910 height 658
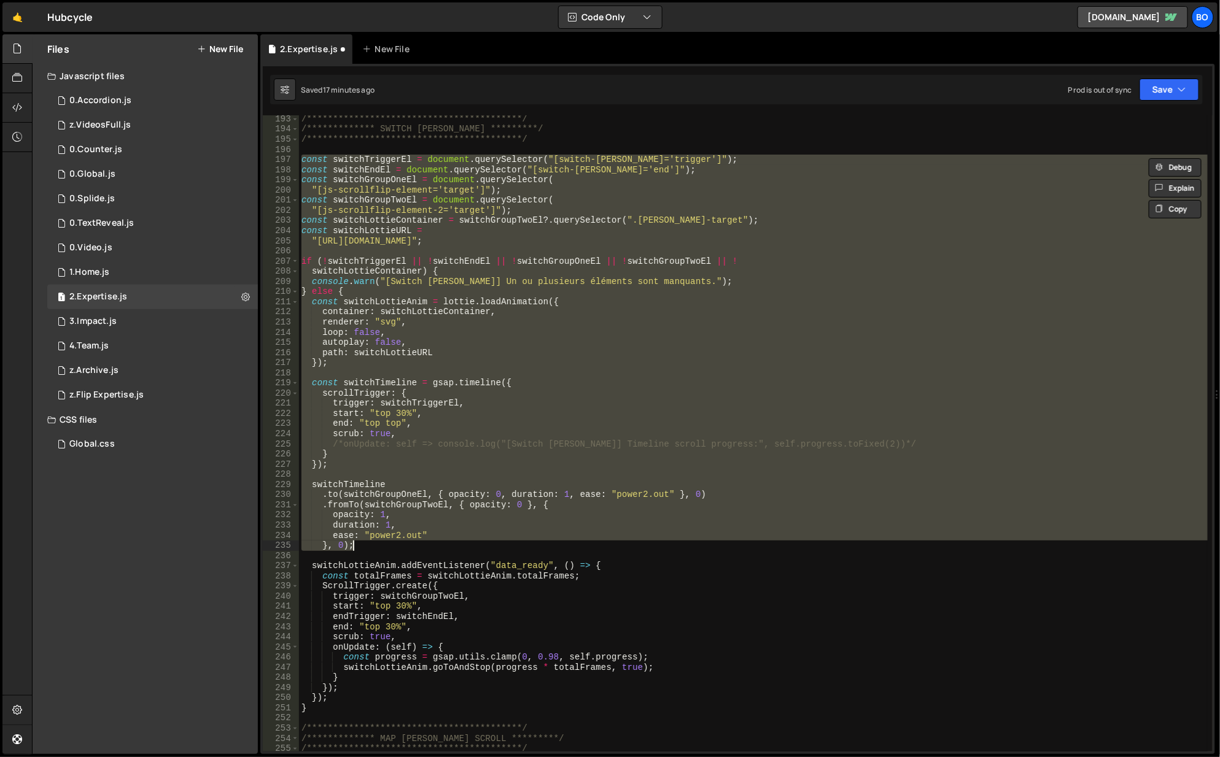
scroll to position [2063, 0]
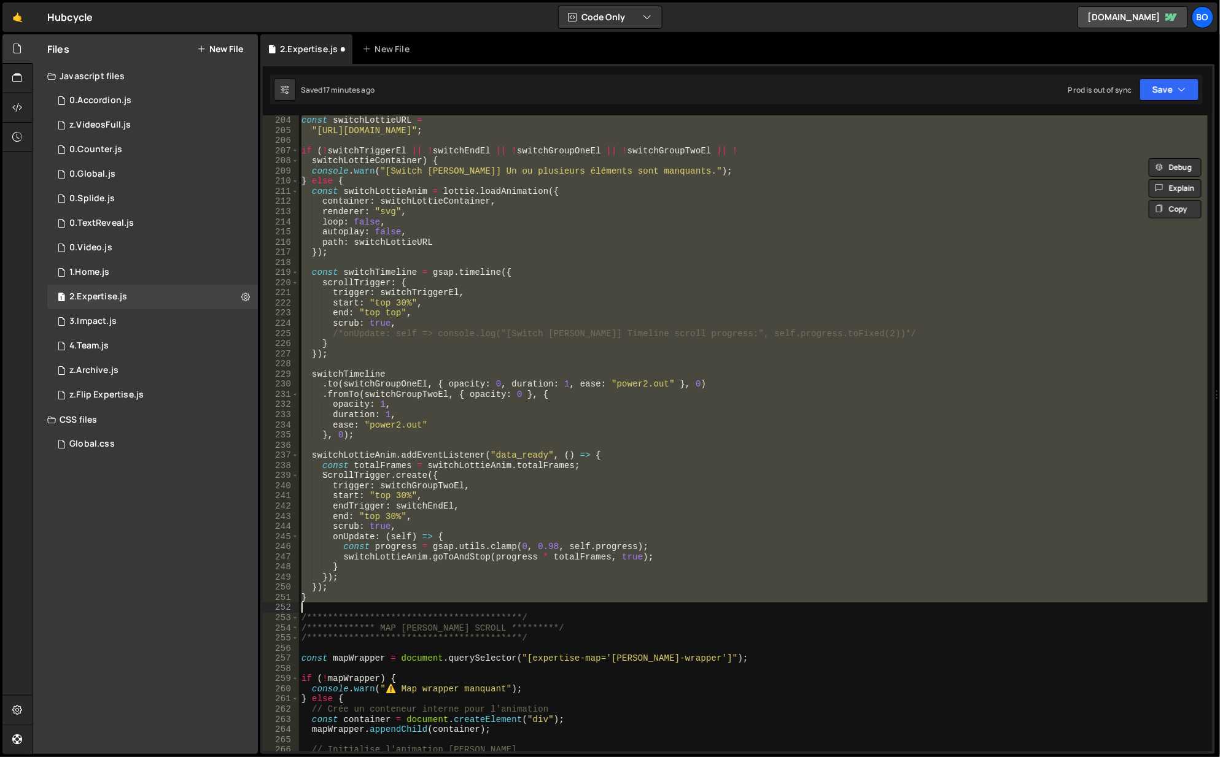
drag, startPoint x: 303, startPoint y: 266, endPoint x: 370, endPoint y: 606, distance: 346.5
click at [370, 606] on div "const switchLottieURL = "https://cdn.prod.website-files.com/6864f11805a1d4c5c02…" at bounding box center [754, 444] width 910 height 658
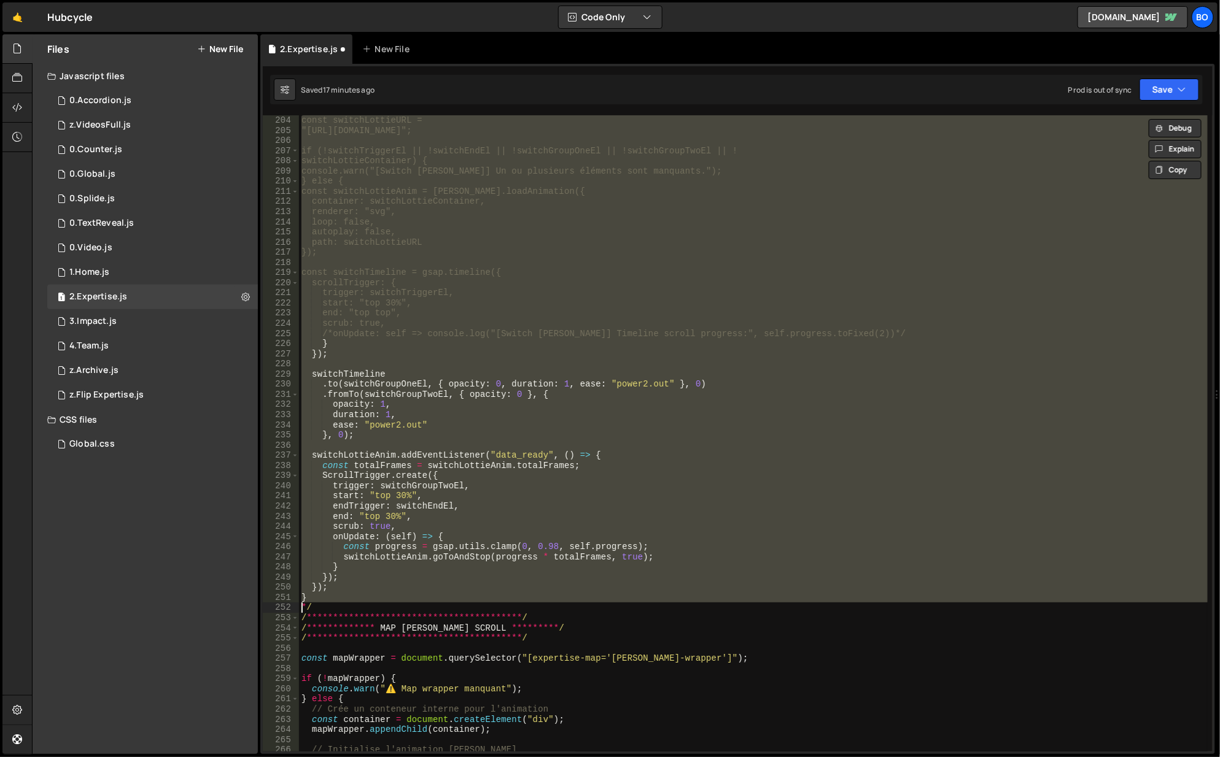
click at [382, 591] on div "const switchLottieURL = "https://cdn.prod.website-files.com/6864f11805a1d4c5c02…" at bounding box center [753, 433] width 908 height 637
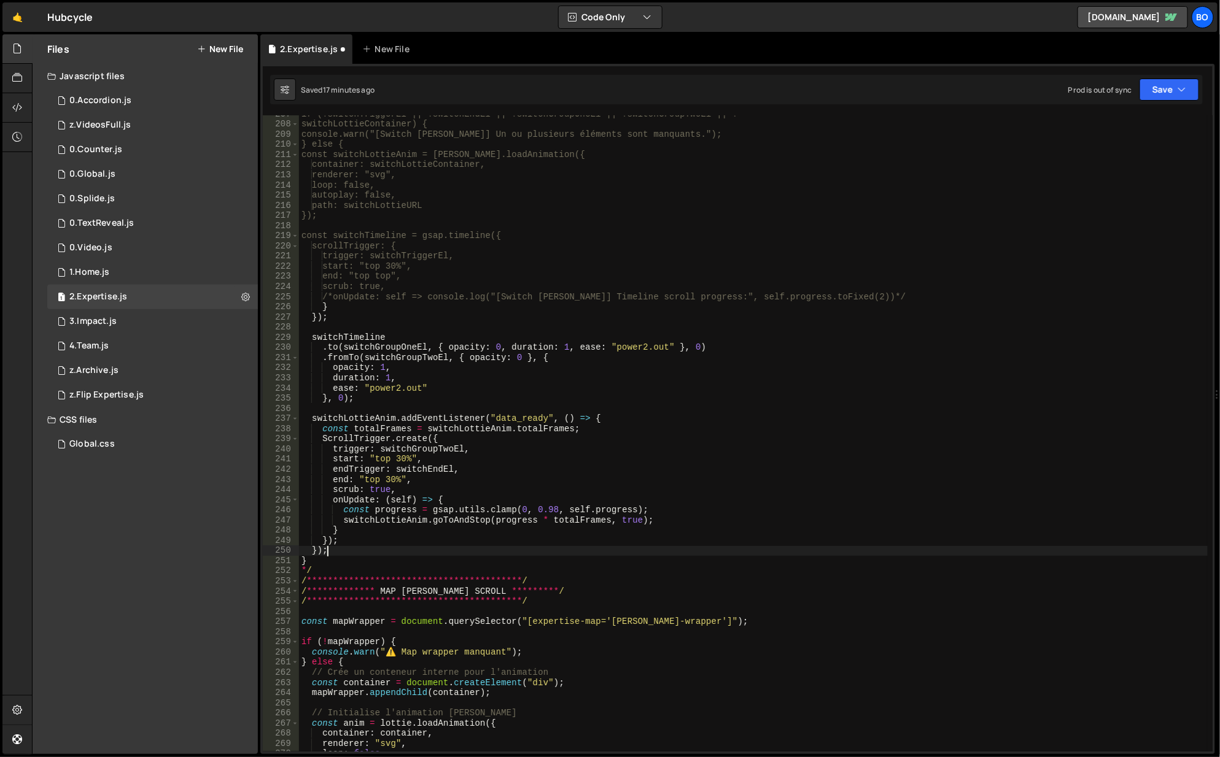
scroll to position [2136, 0]
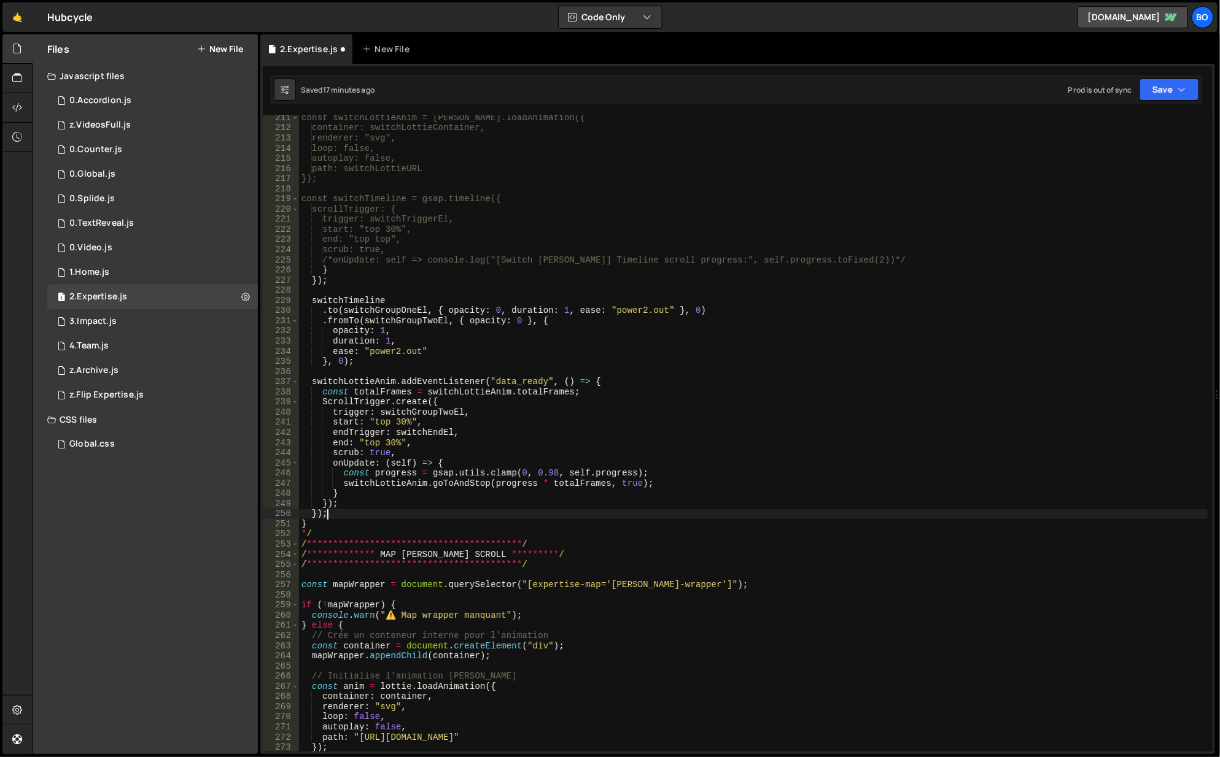
click at [333, 524] on div "const switchLottieAnim = lottie.loadAnimation({ container: switchLottieContaine…" at bounding box center [754, 442] width 910 height 658
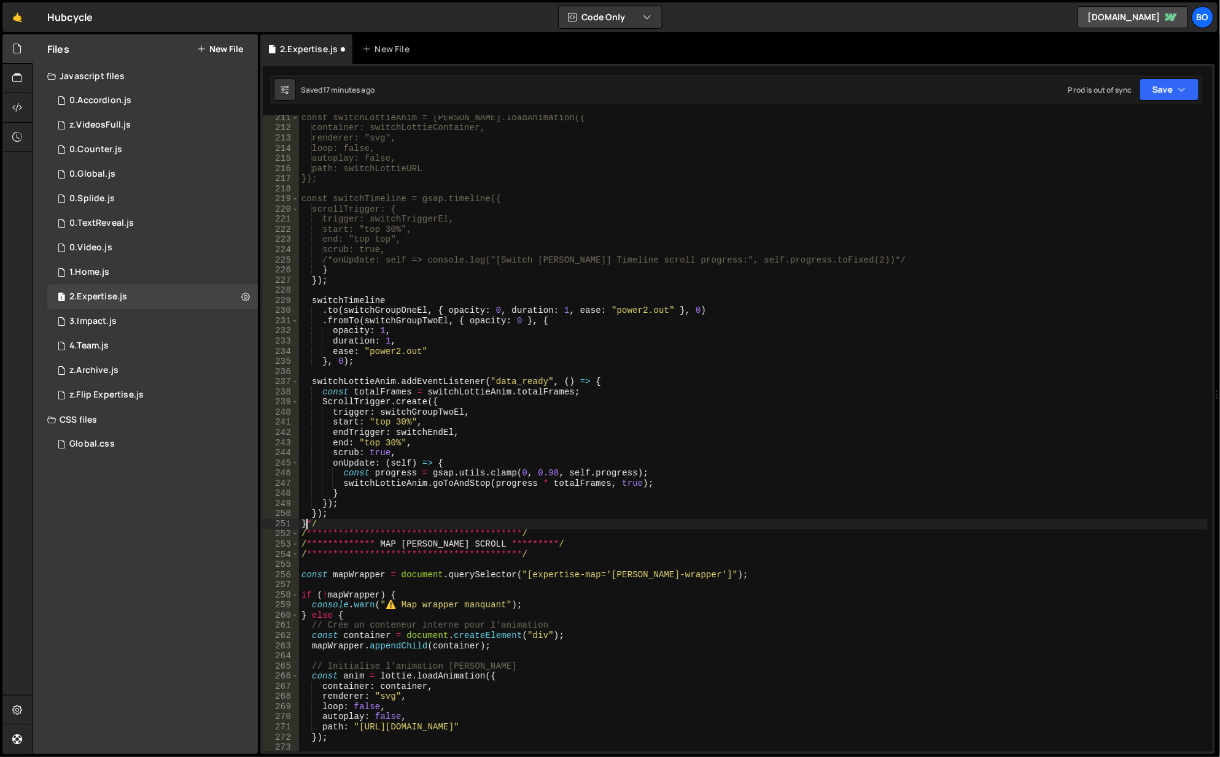
click at [347, 524] on div "const switchLottieAnim = lottie.loadAnimation({ container: switchLottieContaine…" at bounding box center [754, 442] width 910 height 658
click at [341, 262] on div "const switchLottieAnim = lottie.loadAnimation({ container: switchLottieContaine…" at bounding box center [754, 442] width 910 height 658
drag, startPoint x: 332, startPoint y: 259, endPoint x: 410, endPoint y: 260, distance: 78.0
click at [410, 260] on div "const switchLottieAnim = lottie.loadAnimation({ container: switchLottieContaine…" at bounding box center [754, 442] width 910 height 658
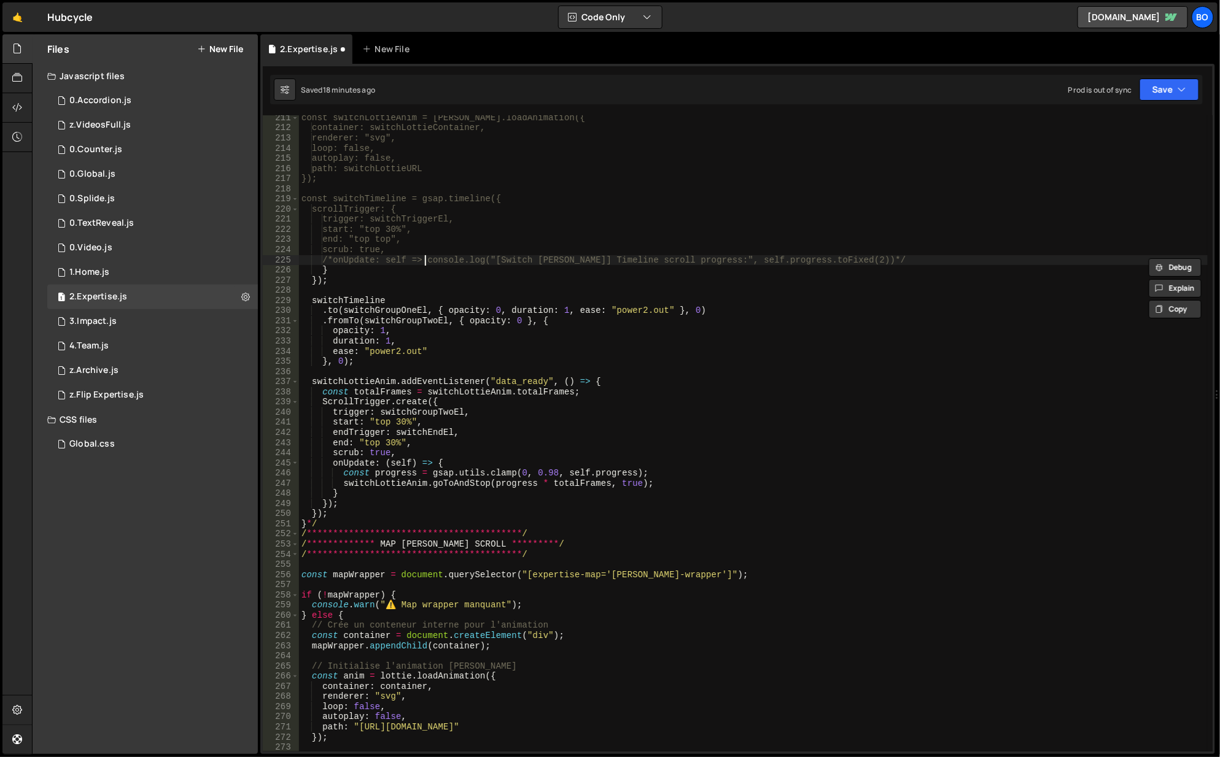
click at [424, 260] on div "const switchLottieAnim = lottie.loadAnimation({ container: switchLottieContaine…" at bounding box center [754, 442] width 910 height 658
click at [336, 259] on div "const switchLottieAnim = lottie.loadAnimation({ container: switchLottieContaine…" at bounding box center [754, 442] width 910 height 658
click at [877, 266] on div "const switchLottieAnim = lottie.loadAnimation({ container: switchLottieContaine…" at bounding box center [754, 442] width 910 height 658
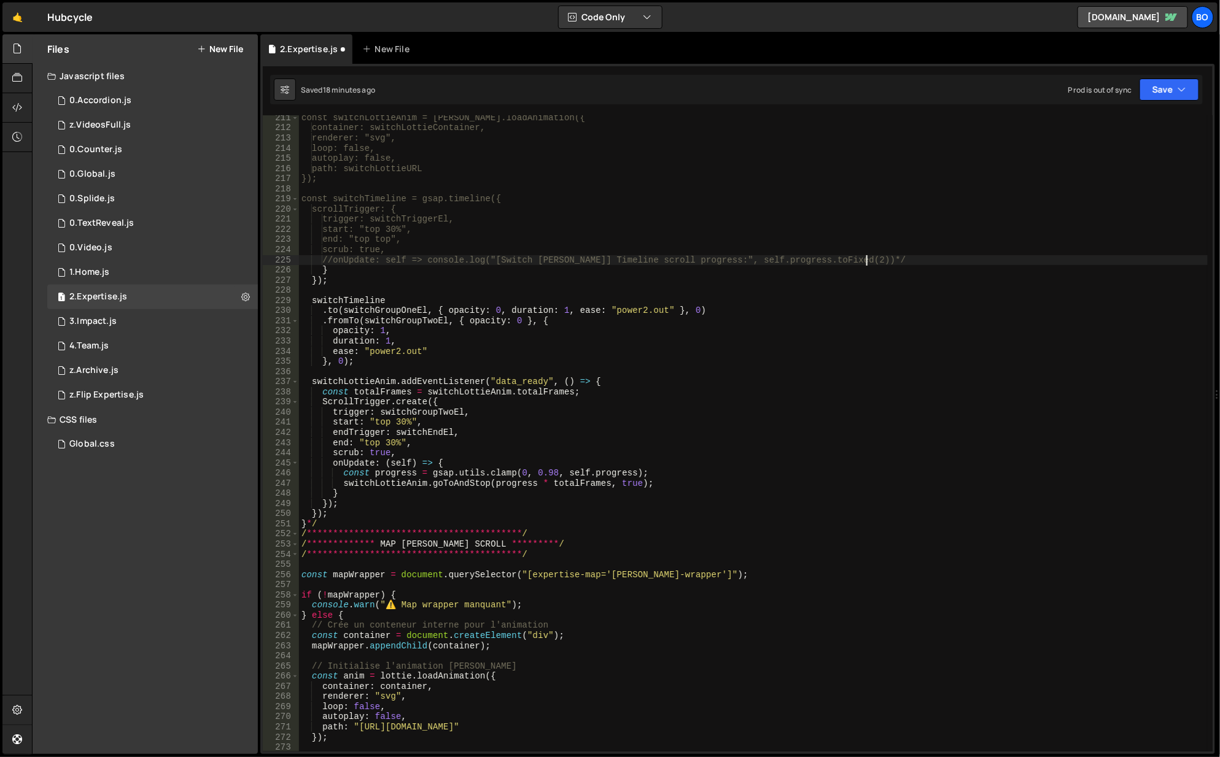
click at [880, 259] on div "const switchLottieAnim = lottie.loadAnimation({ container: switchLottieContaine…" at bounding box center [754, 442] width 910 height 658
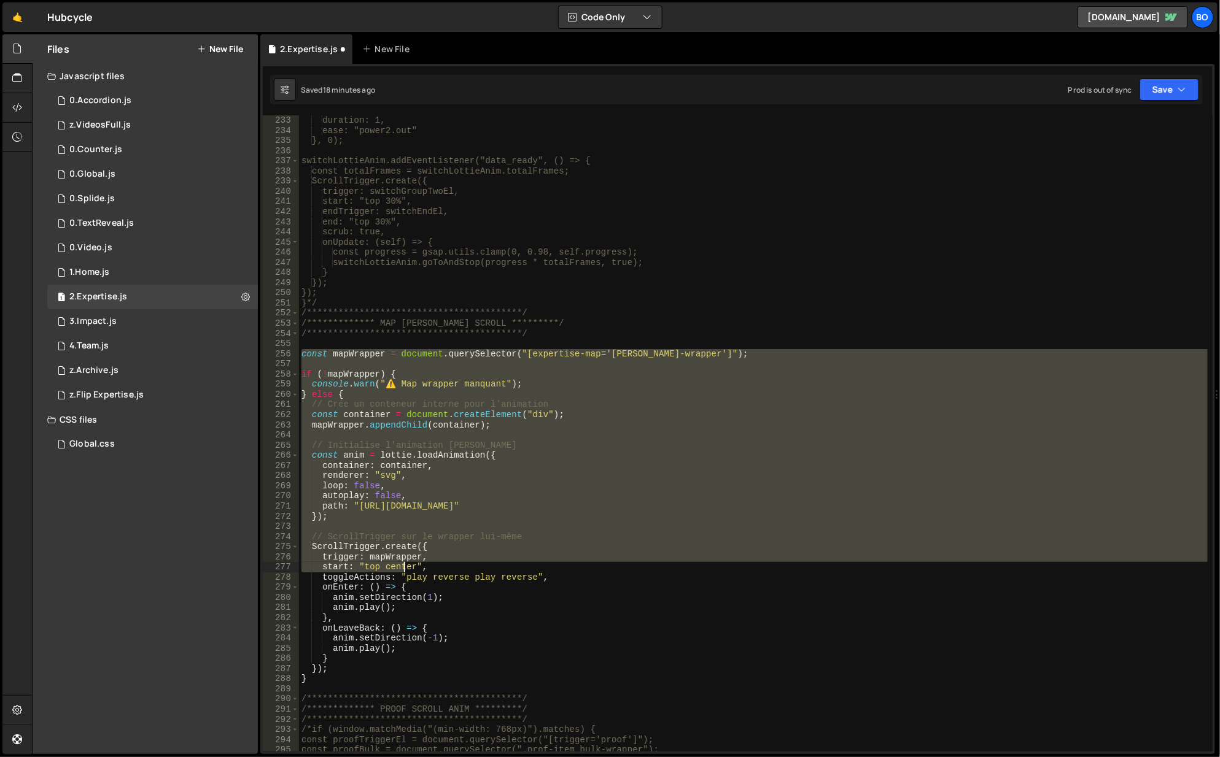
scroll to position [2393, 0]
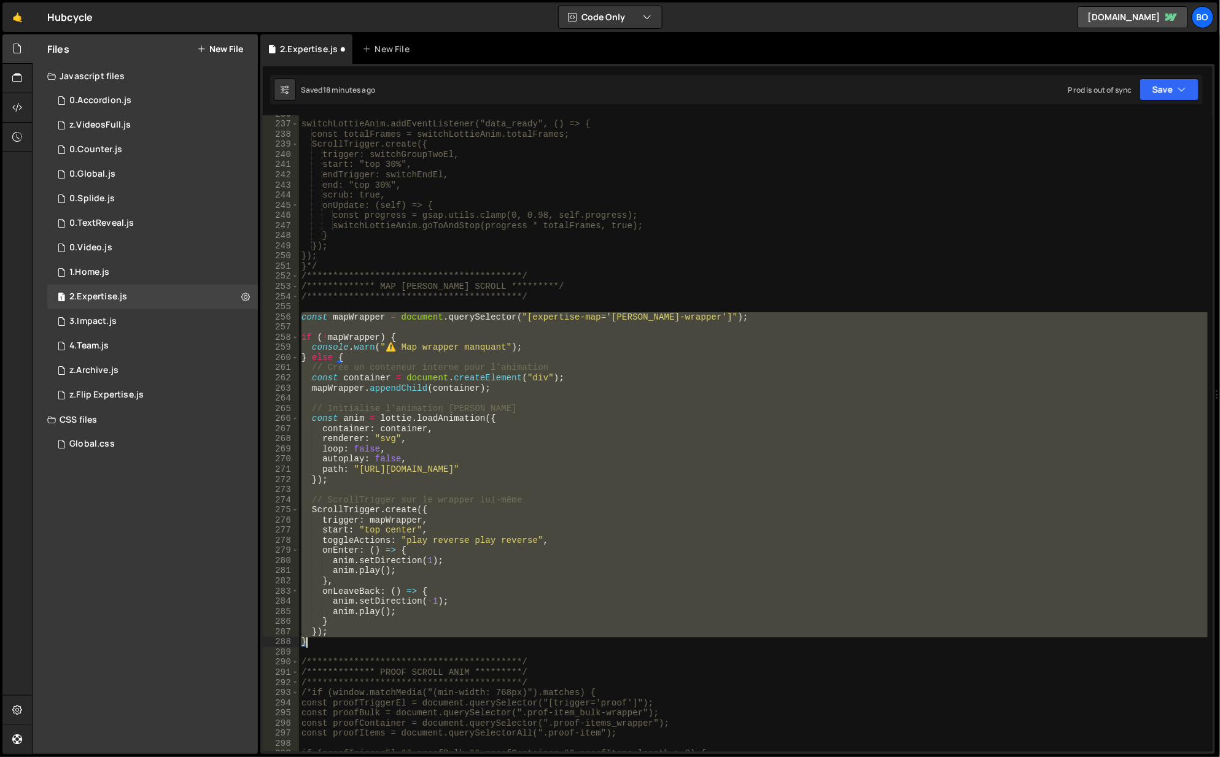
drag, startPoint x: 301, startPoint y: 576, endPoint x: 355, endPoint y: 642, distance: 85.0
click at [355, 642] on div "**********" at bounding box center [754, 438] width 910 height 658
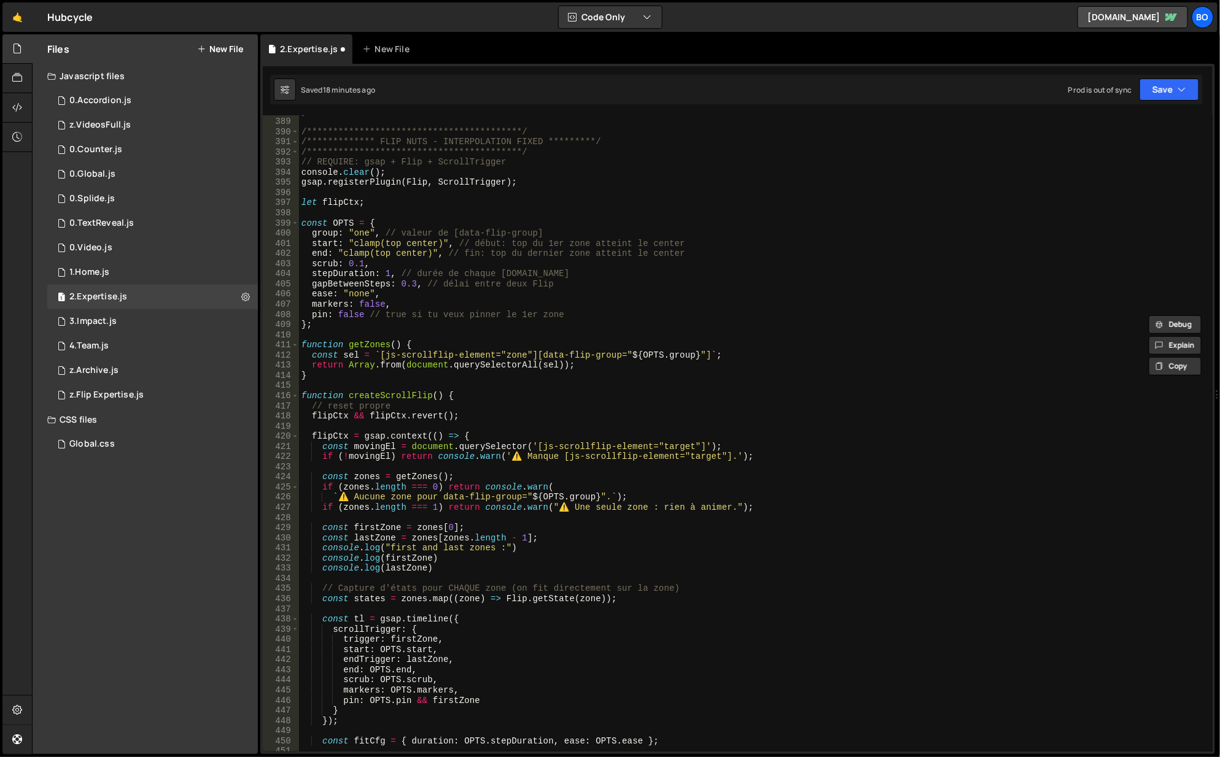
scroll to position [3941, 0]
click at [503, 181] on div "**********" at bounding box center [754, 436] width 910 height 658
type textarea "gsap.registerPlugin(Flip, ScrollTrigger);"
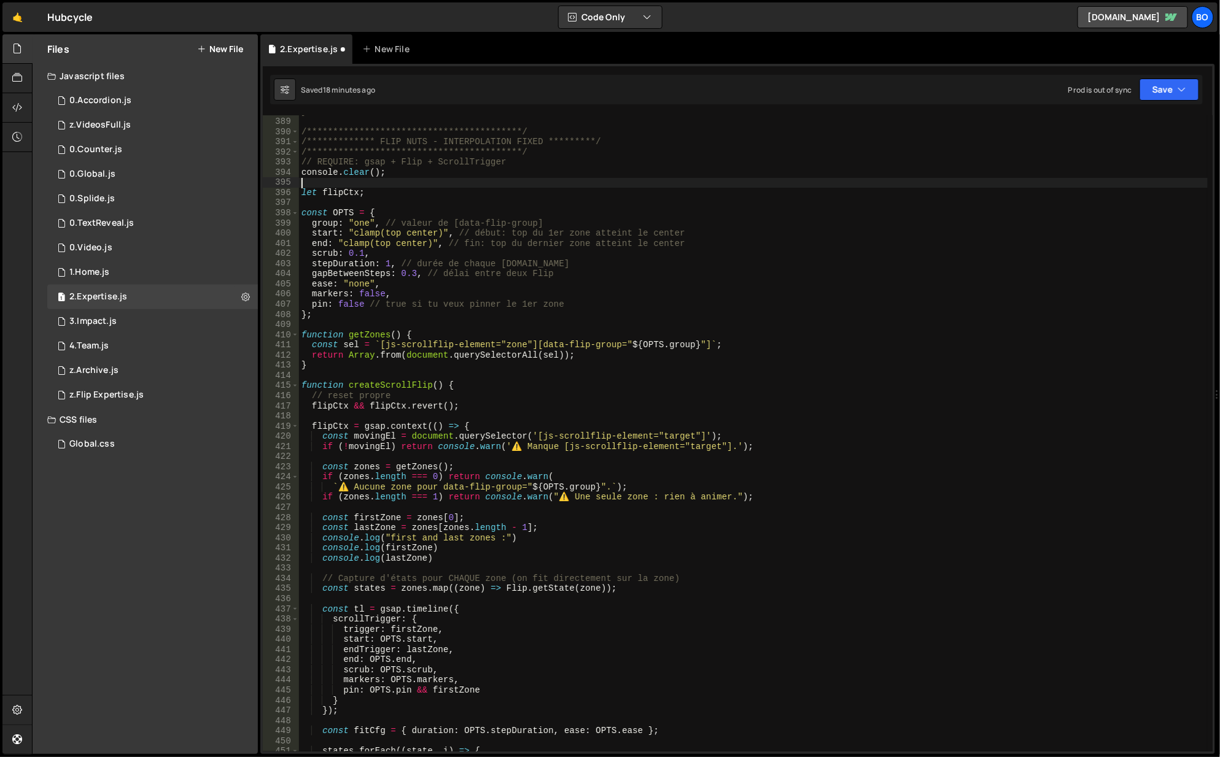
scroll to position [0, 0]
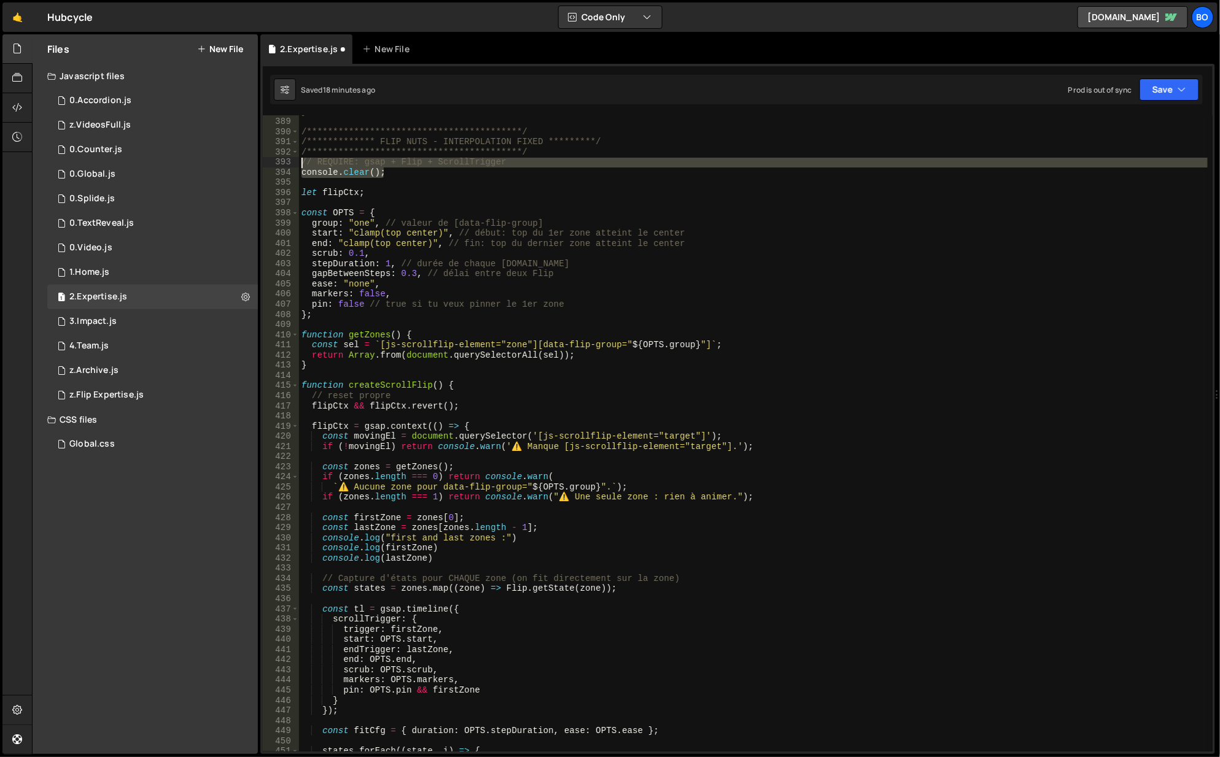
drag, startPoint x: 385, startPoint y: 176, endPoint x: 301, endPoint y: 161, distance: 85.5
click at [301, 161] on div "**********" at bounding box center [754, 436] width 910 height 658
type textarea "// REQUIRE: gsap + Flip + ScrollTrigger console.clear();"
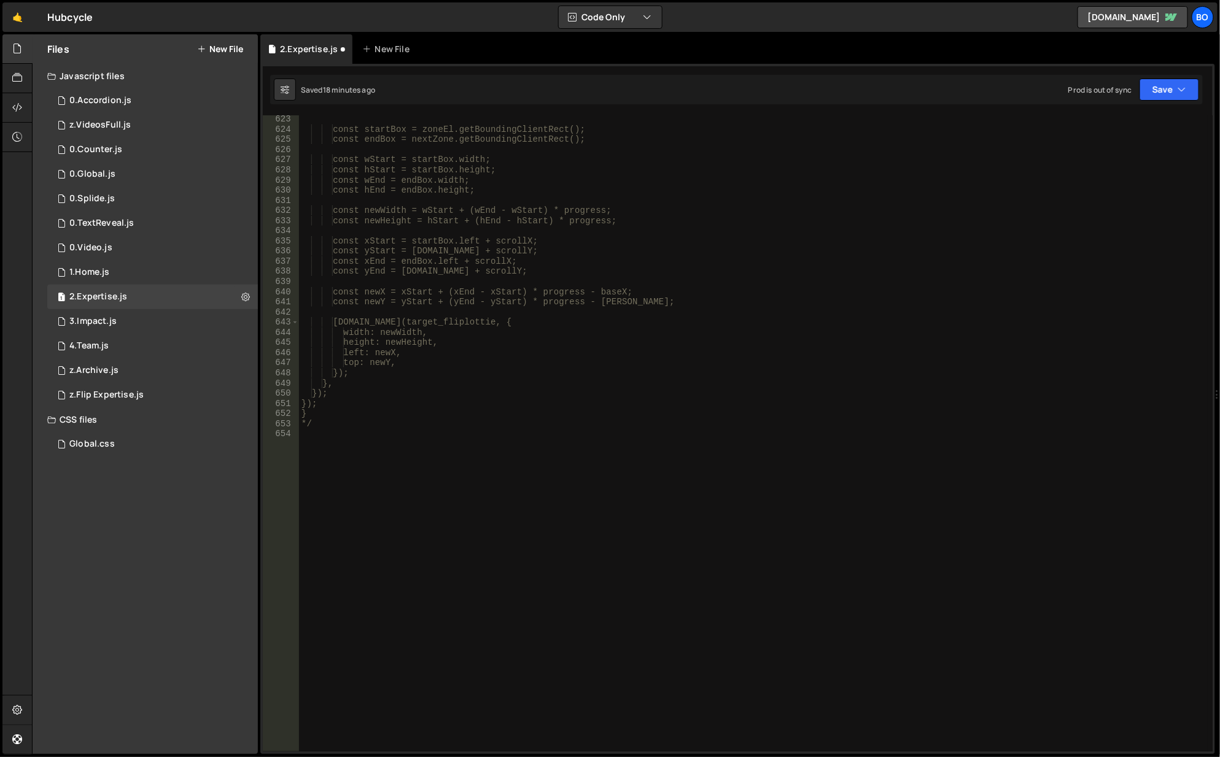
scroll to position [6320, 0]
click at [1164, 82] on button "Save" at bounding box center [1169, 90] width 60 height 22
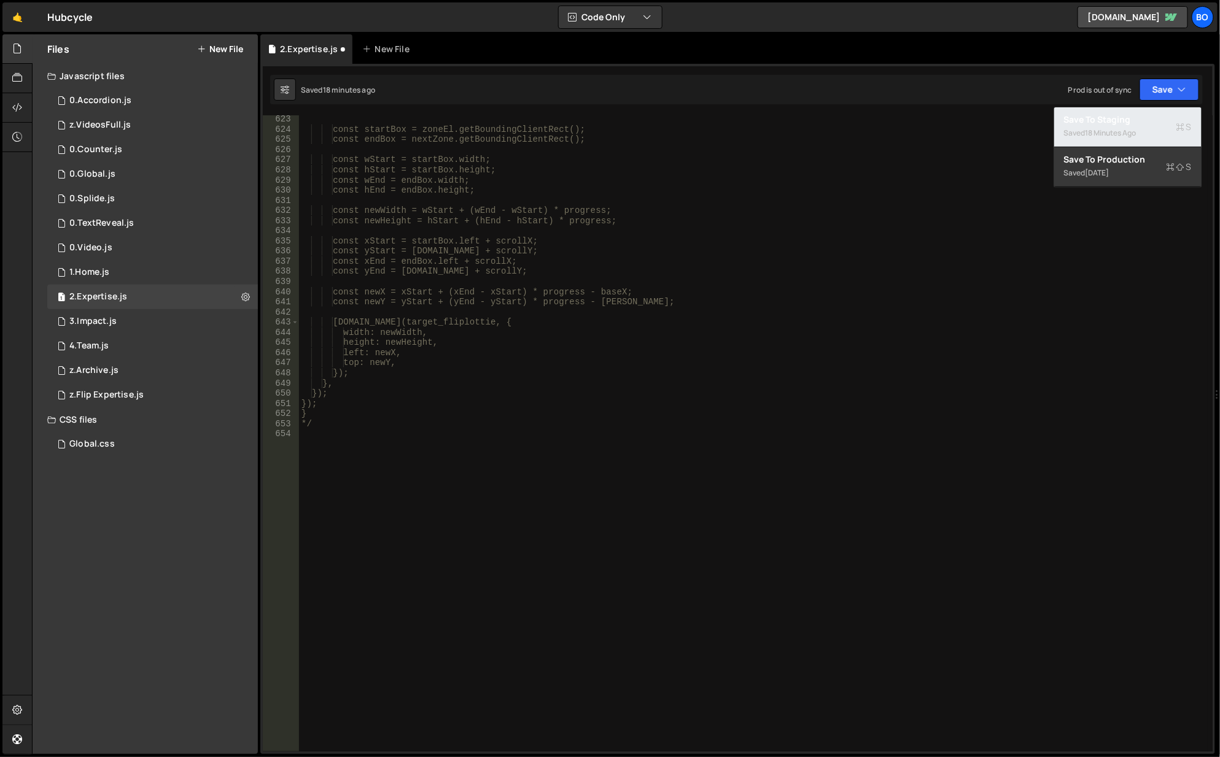
click at [1107, 124] on div "Save to Staging S" at bounding box center [1128, 120] width 128 height 12
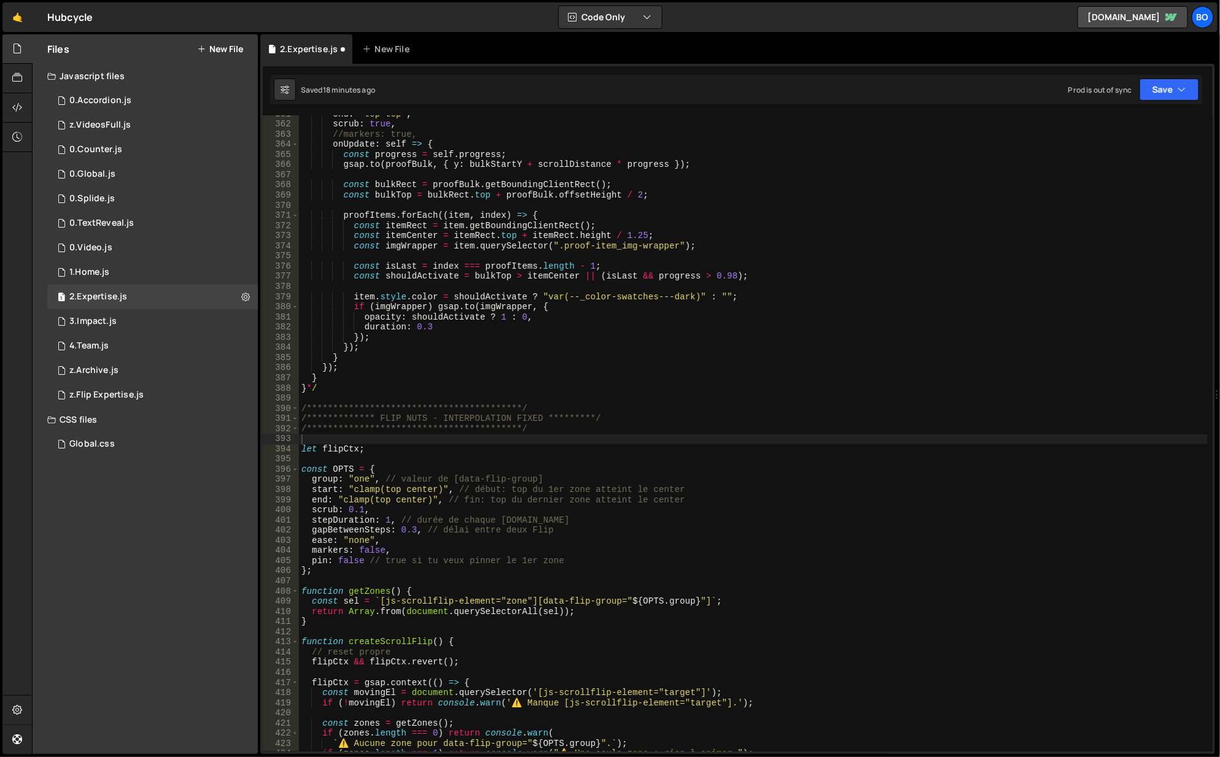
scroll to position [3663, 0]
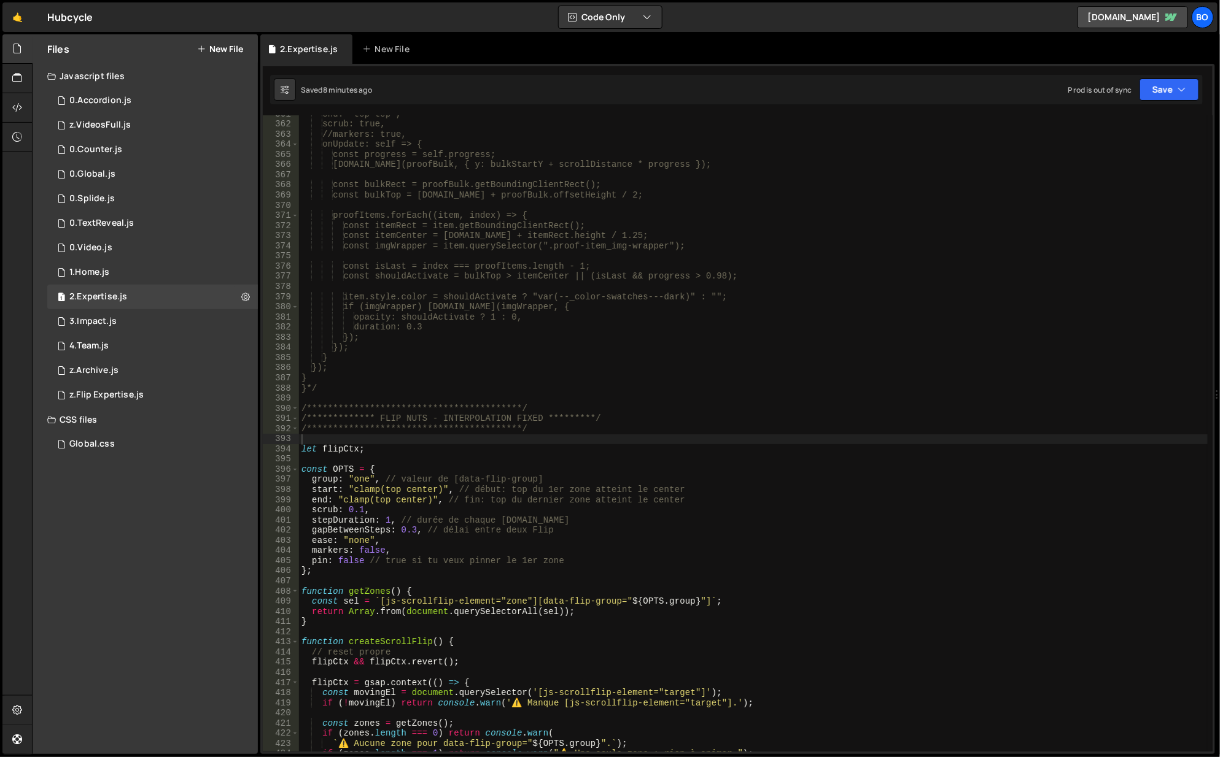
click at [139, 168] on div "1 0.Global.js 0" at bounding box center [152, 174] width 211 height 25
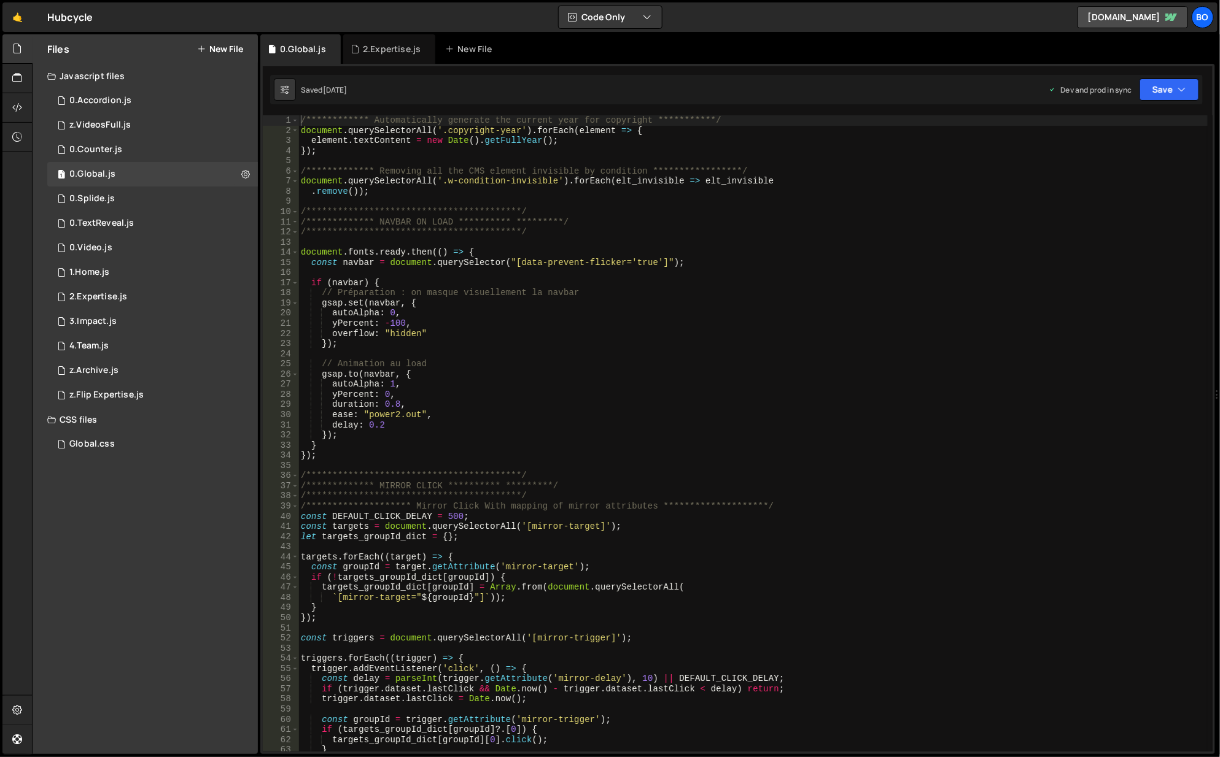
click at [240, 179] on button at bounding box center [245, 174] width 22 height 22
click at [306, 190] on button "Edit File Settings" at bounding box center [320, 200] width 120 height 25
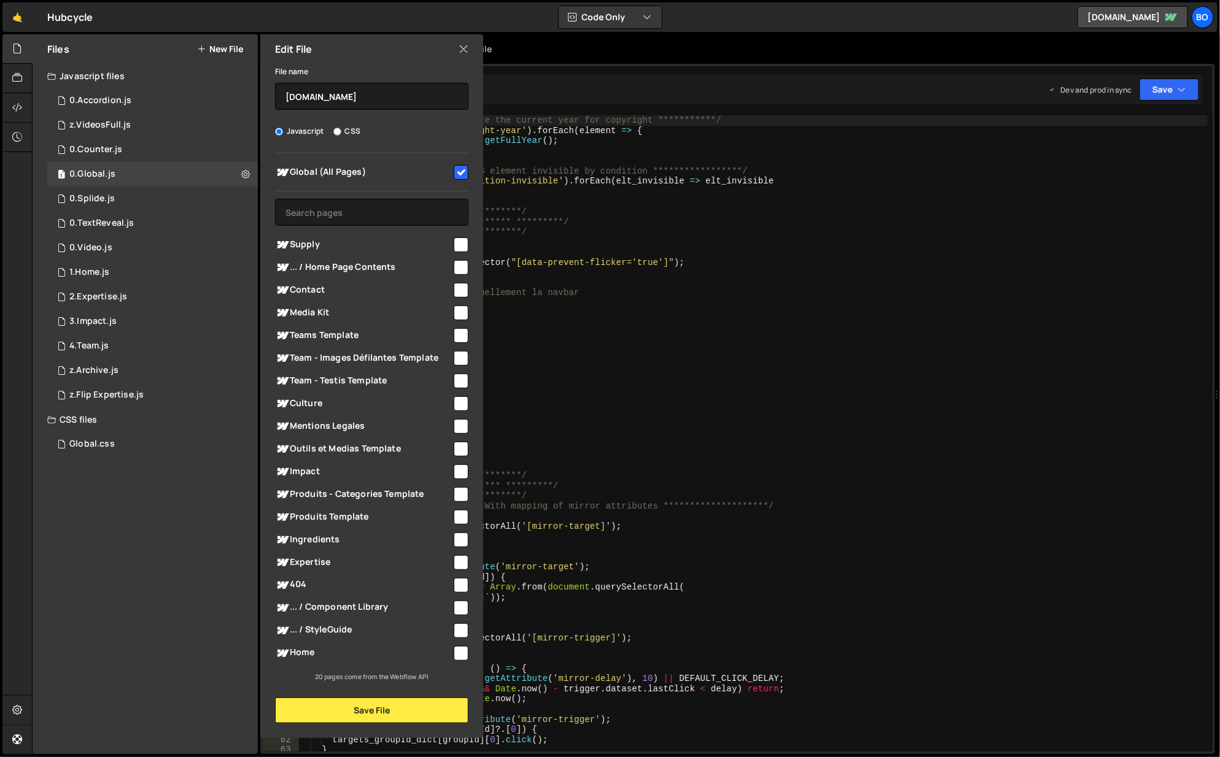
click at [467, 170] on input "checkbox" at bounding box center [461, 172] width 15 height 15
checkbox input "false"
click at [330, 709] on button "Save File" at bounding box center [371, 711] width 193 height 26
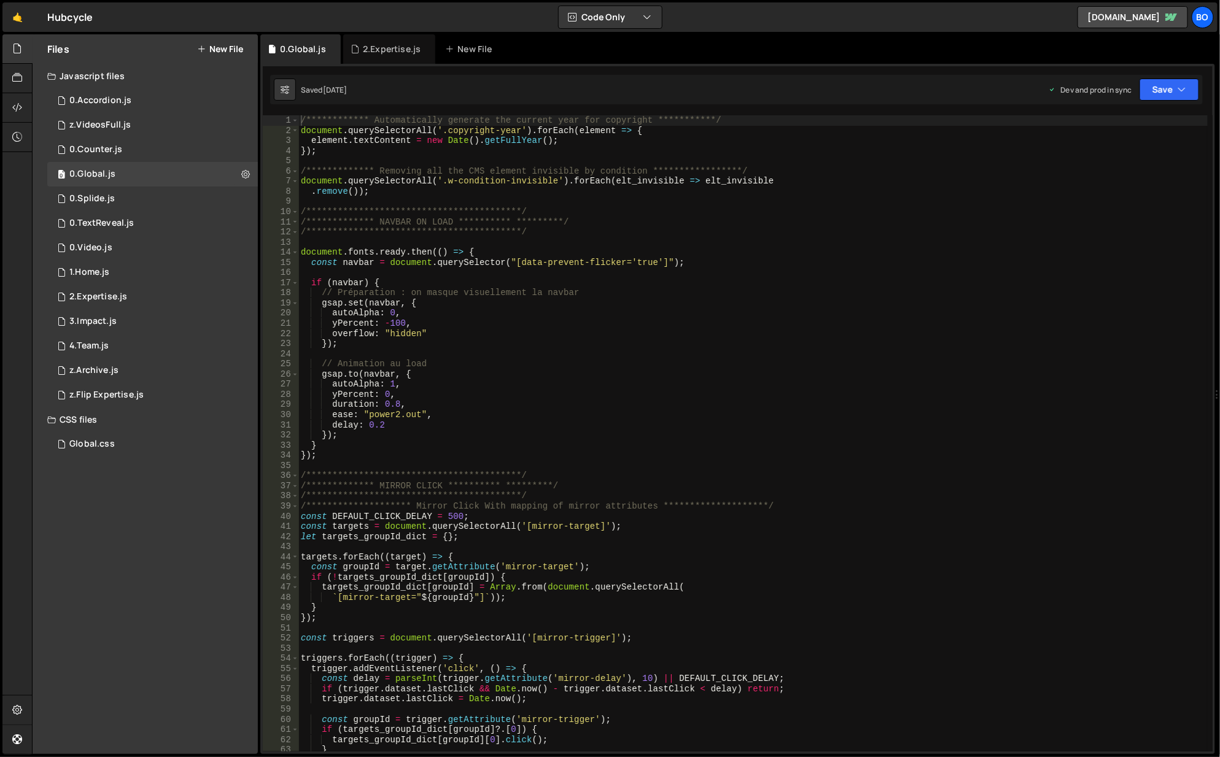
click at [245, 101] on div "1 0.Accordion.js 0" at bounding box center [152, 100] width 211 height 25
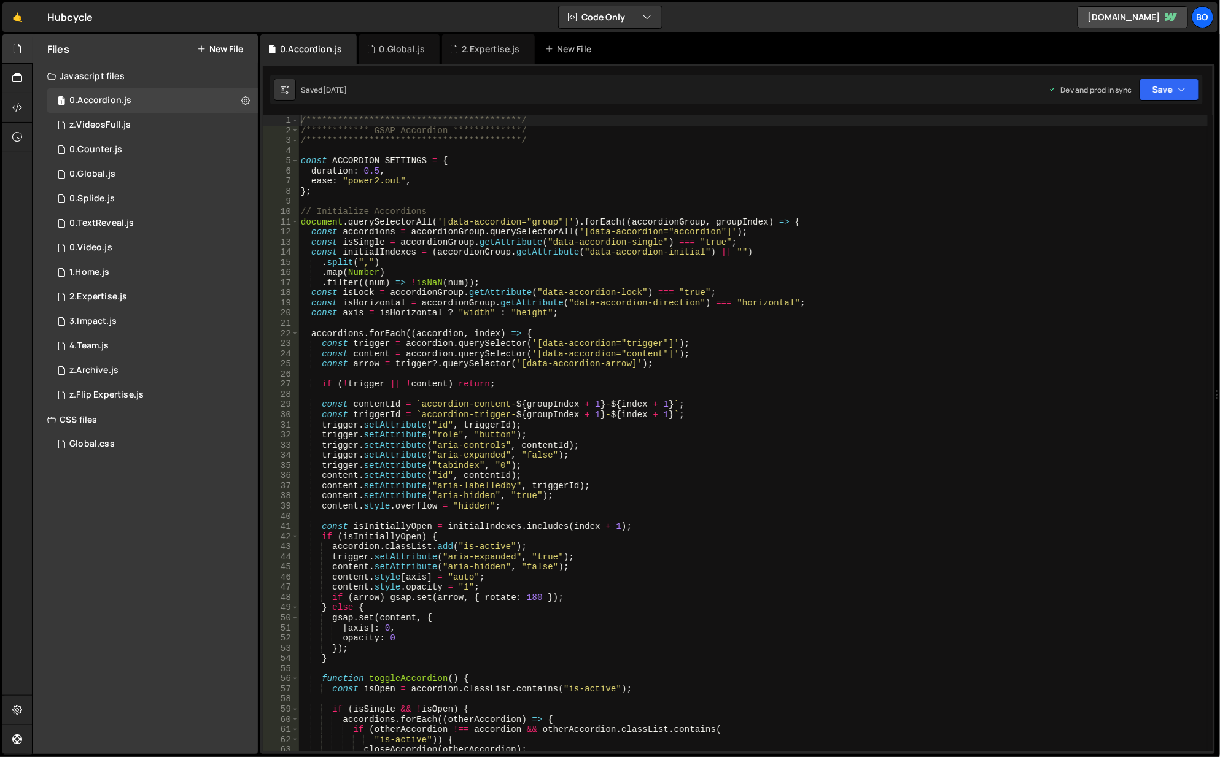
click at [245, 101] on icon at bounding box center [245, 101] width 9 height 12
click at [330, 114] on button "Edit File Settings" at bounding box center [320, 126] width 120 height 25
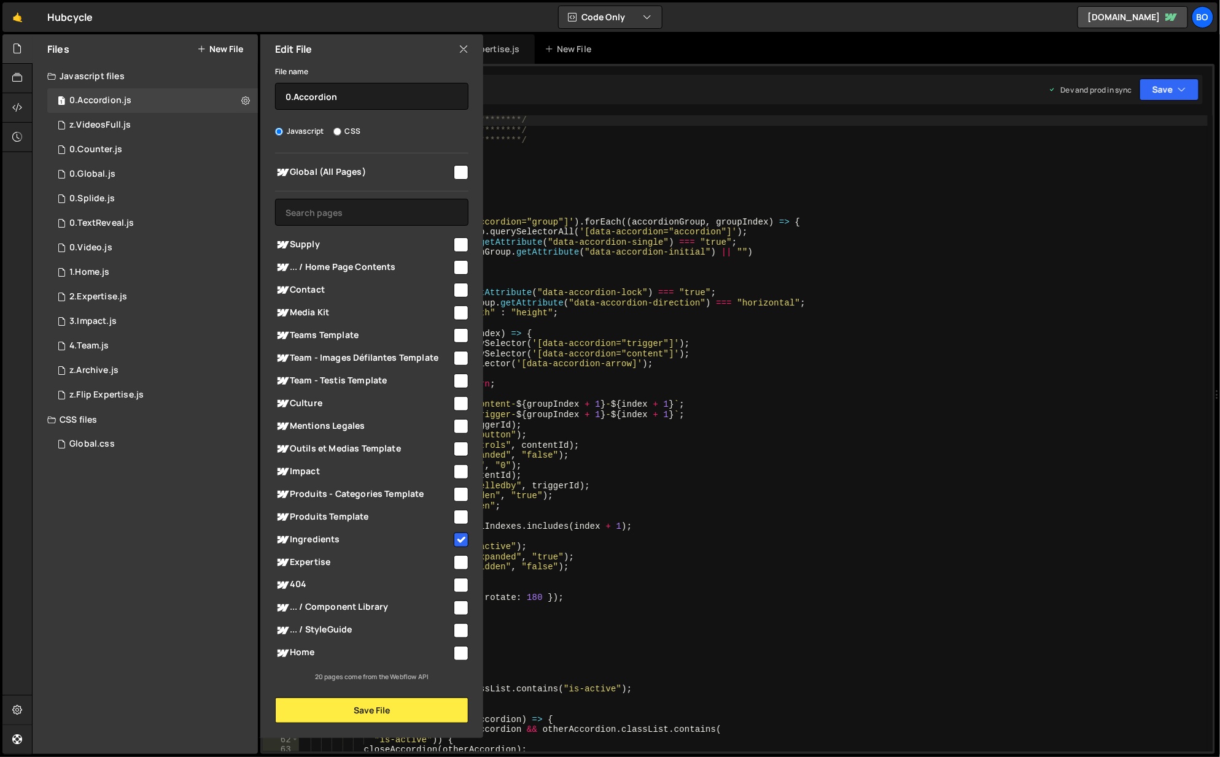
click at [223, 123] on div "0 z.VideosFull.js 0" at bounding box center [152, 125] width 211 height 25
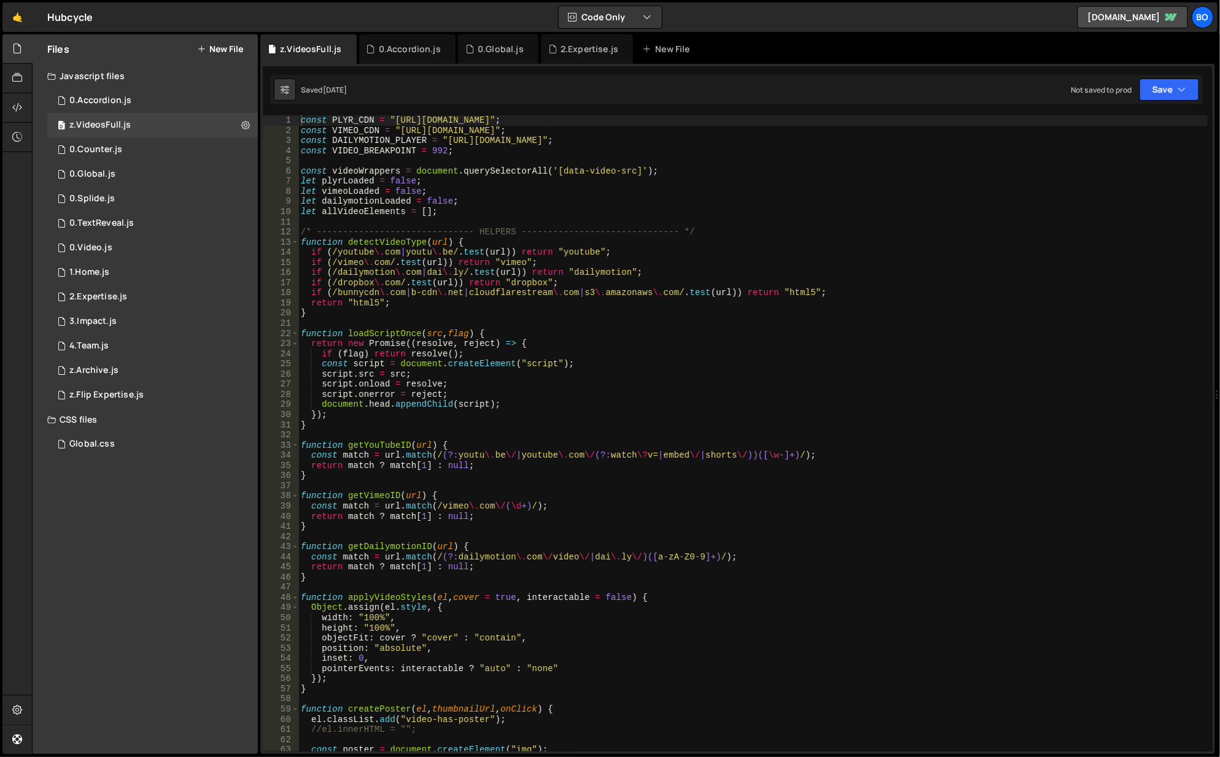
click at [238, 123] on button at bounding box center [245, 125] width 22 height 22
type input "z.VideosFull"
radio input "true"
click at [309, 142] on button "Edit File Settings" at bounding box center [320, 151] width 120 height 25
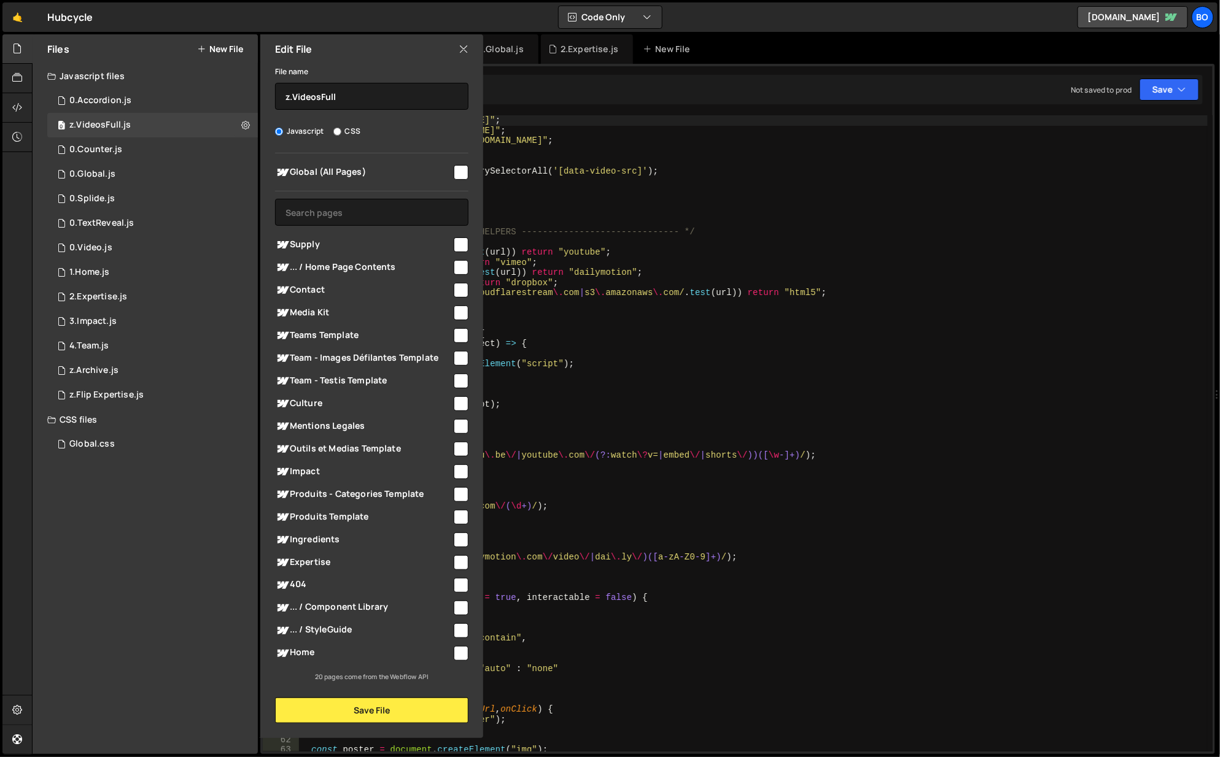
click at [244, 236] on div "1 0.Video.js 0" at bounding box center [152, 248] width 211 height 25
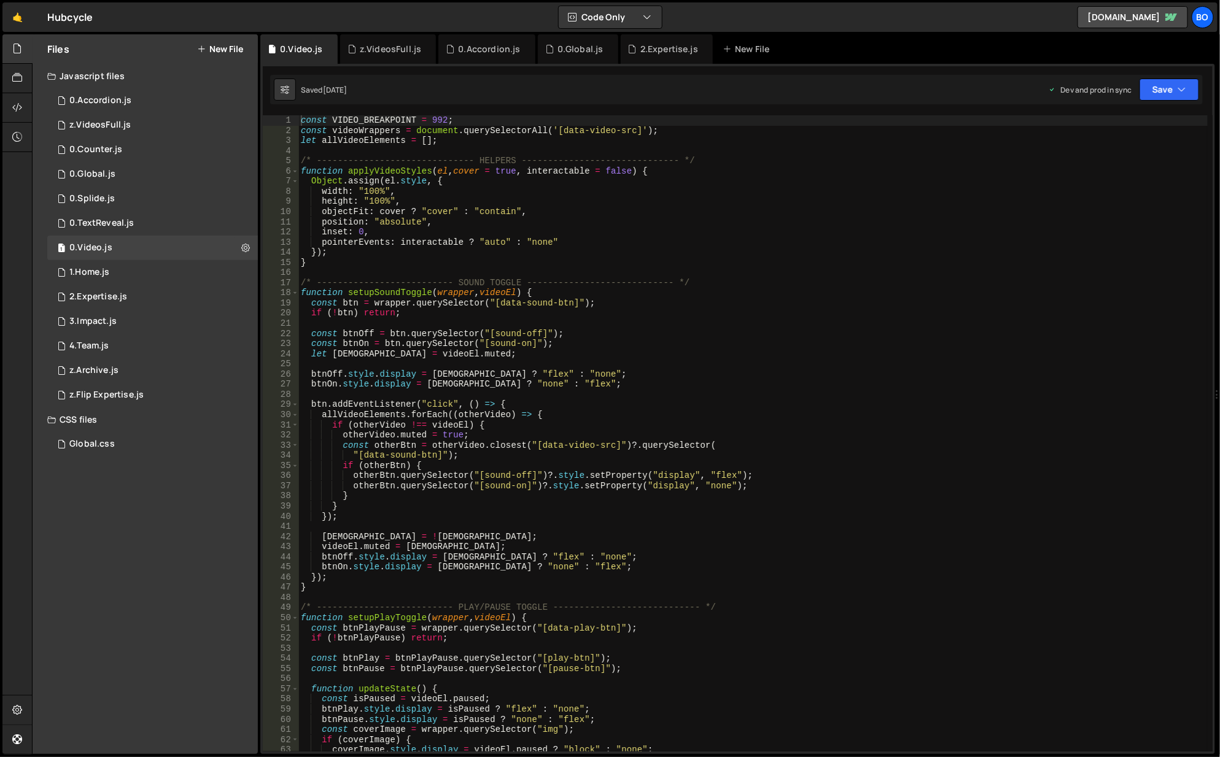
click at [240, 247] on button at bounding box center [245, 248] width 22 height 22
click at [306, 273] on button "Edit File Settings" at bounding box center [320, 274] width 120 height 25
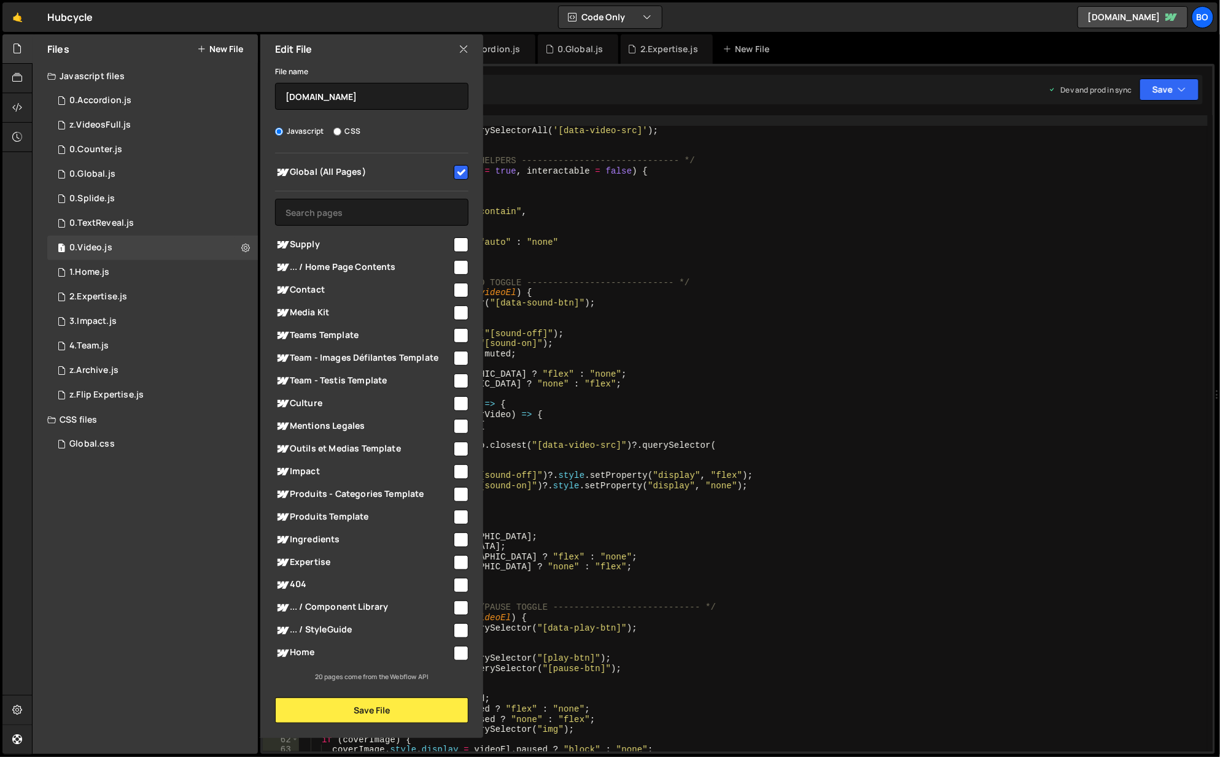
click at [465, 170] on input "checkbox" at bounding box center [461, 172] width 15 height 15
checkbox input "false"
click at [322, 706] on button "Save File" at bounding box center [371, 711] width 193 height 26
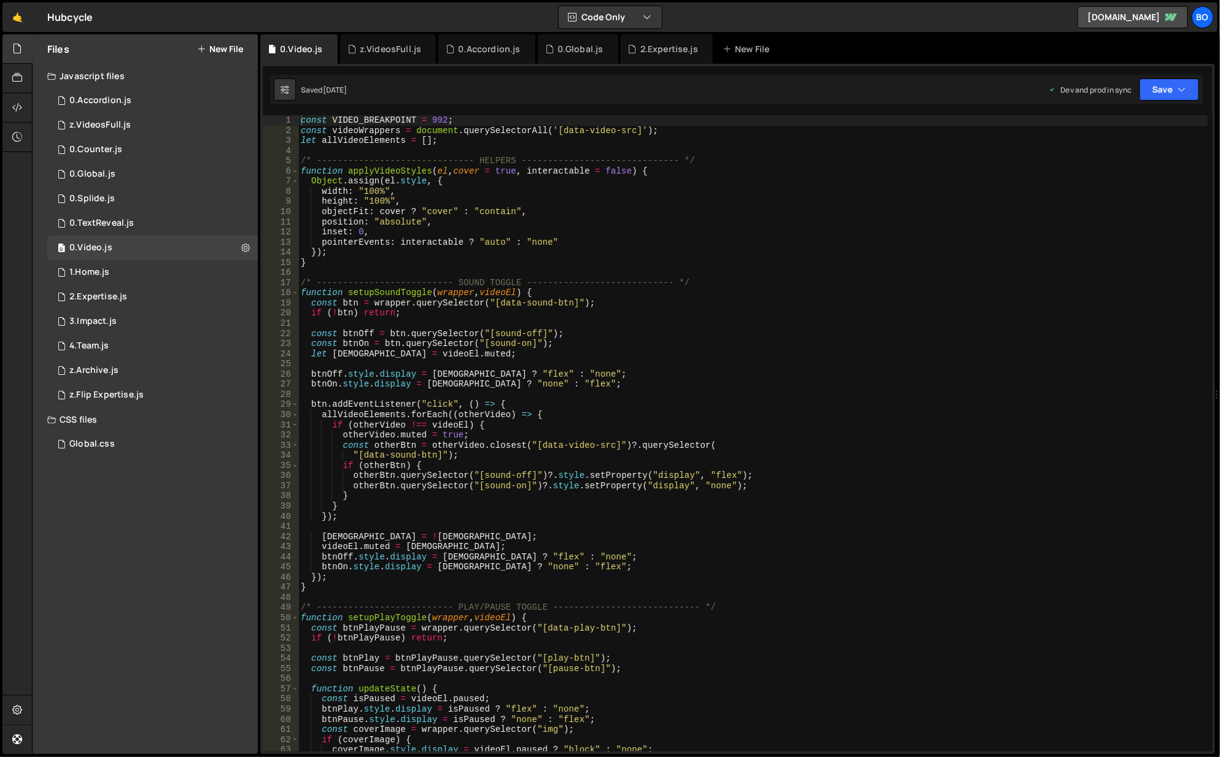
click at [1188, 106] on div "361 362 363 364 365 366 367 368 369 370 371 372 373 374 375 376 377 378 379 380…" at bounding box center [737, 409] width 955 height 691
click at [1184, 99] on button "Save" at bounding box center [1169, 90] width 60 height 22
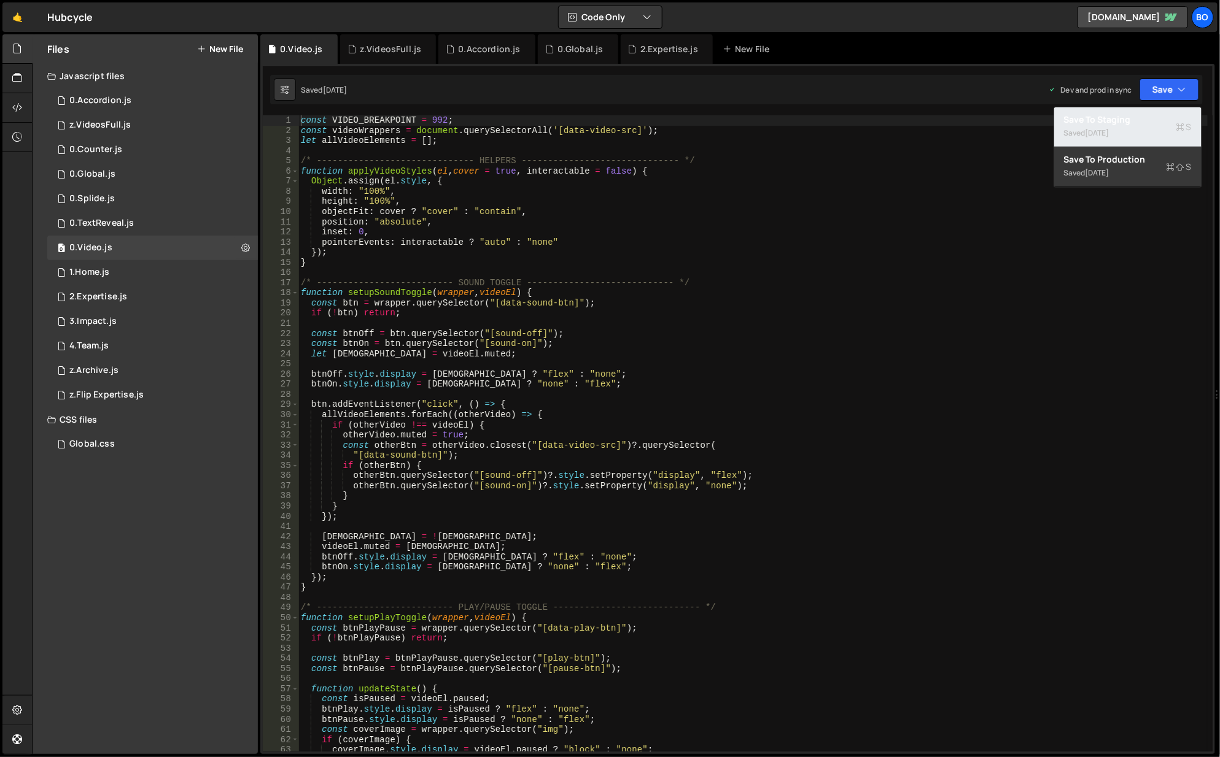
click at [1085, 133] on div "Saved 2 weeks ago" at bounding box center [1128, 133] width 128 height 15
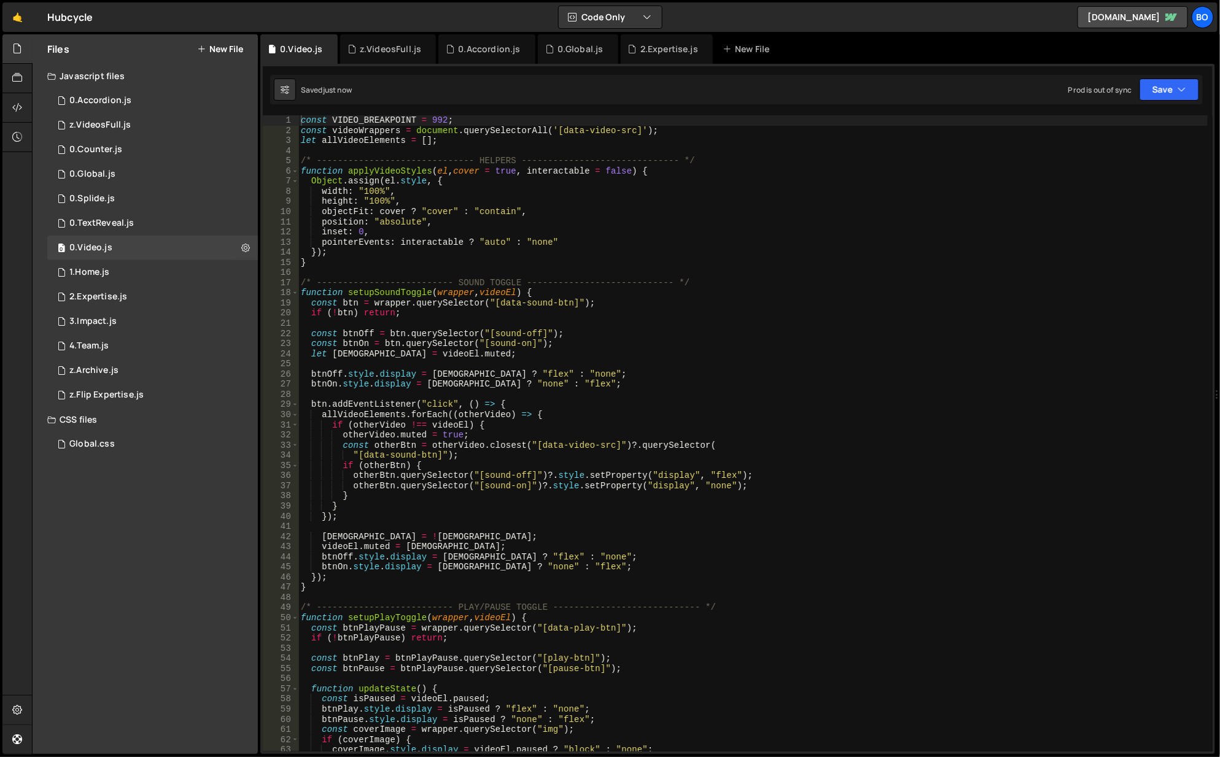
click at [582, 45] on div "0.Global.js" at bounding box center [580, 49] width 46 height 12
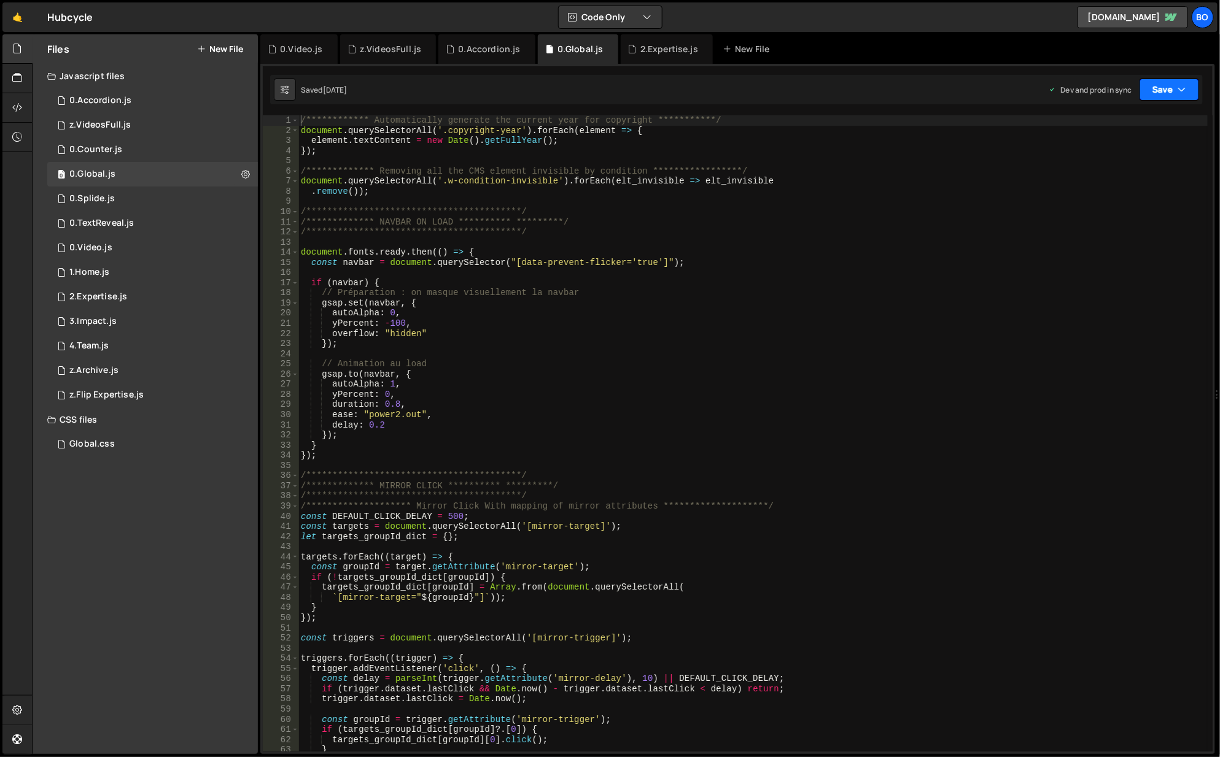
click at [1192, 99] on button "Save" at bounding box center [1169, 90] width 60 height 22
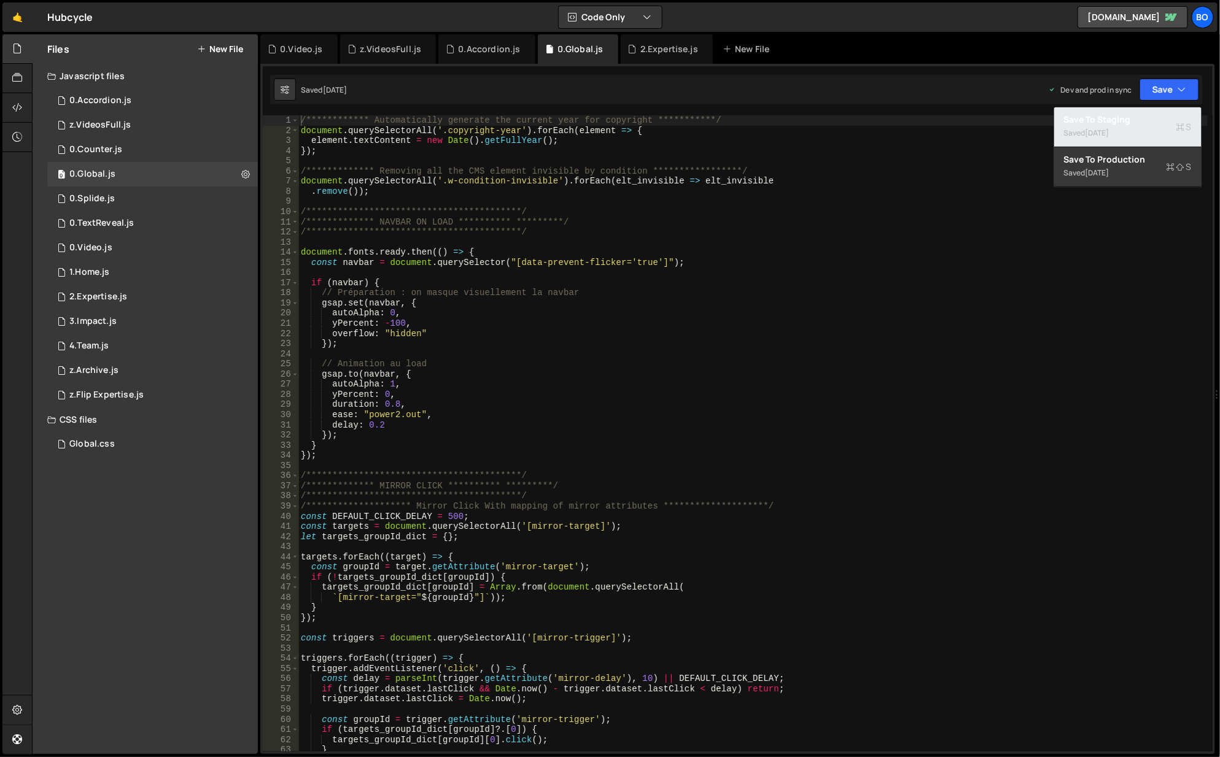
click at [1096, 130] on div "1 day ago" at bounding box center [1097, 133] width 24 height 10
